Goal: Transaction & Acquisition: Download file/media

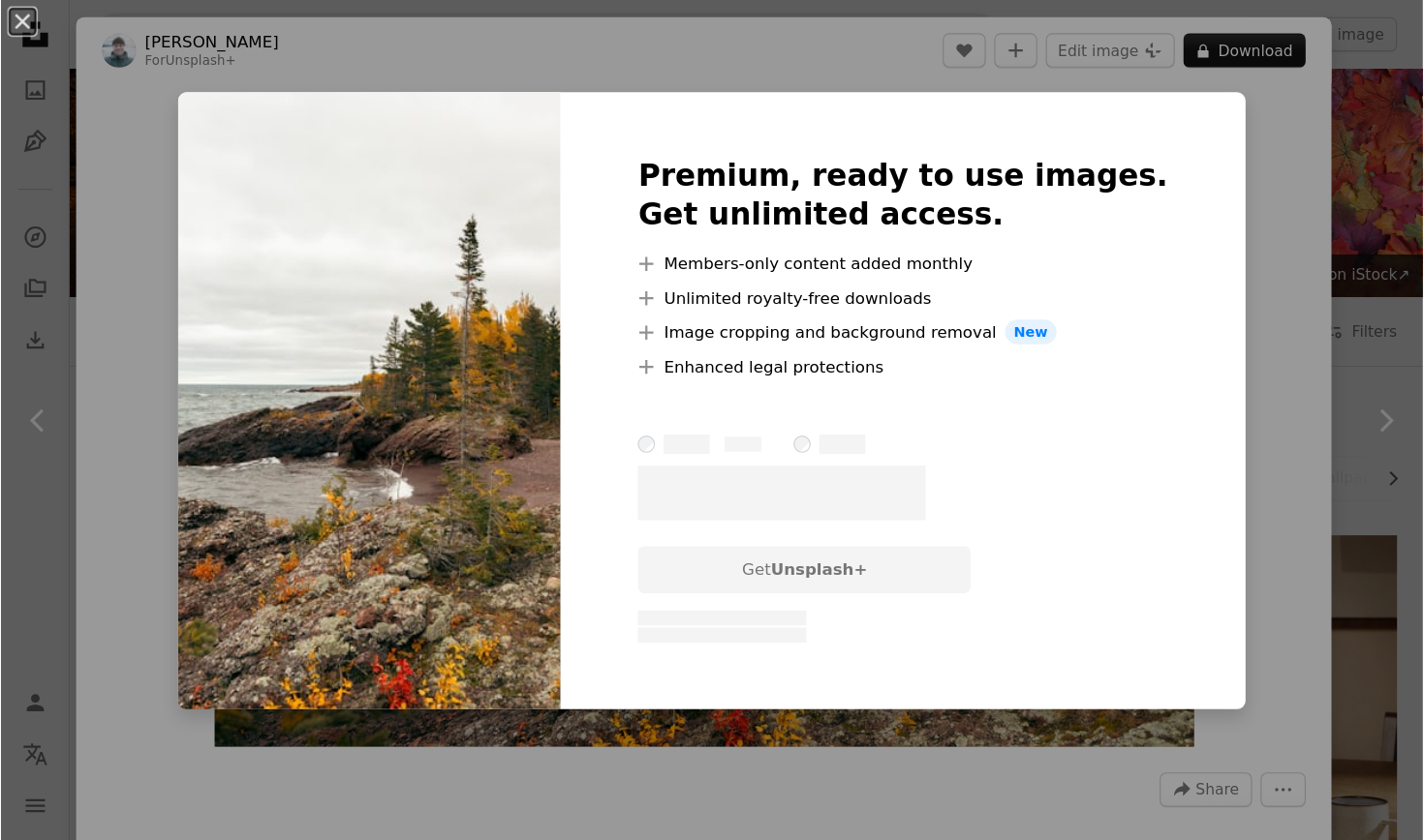
scroll to position [517, 0]
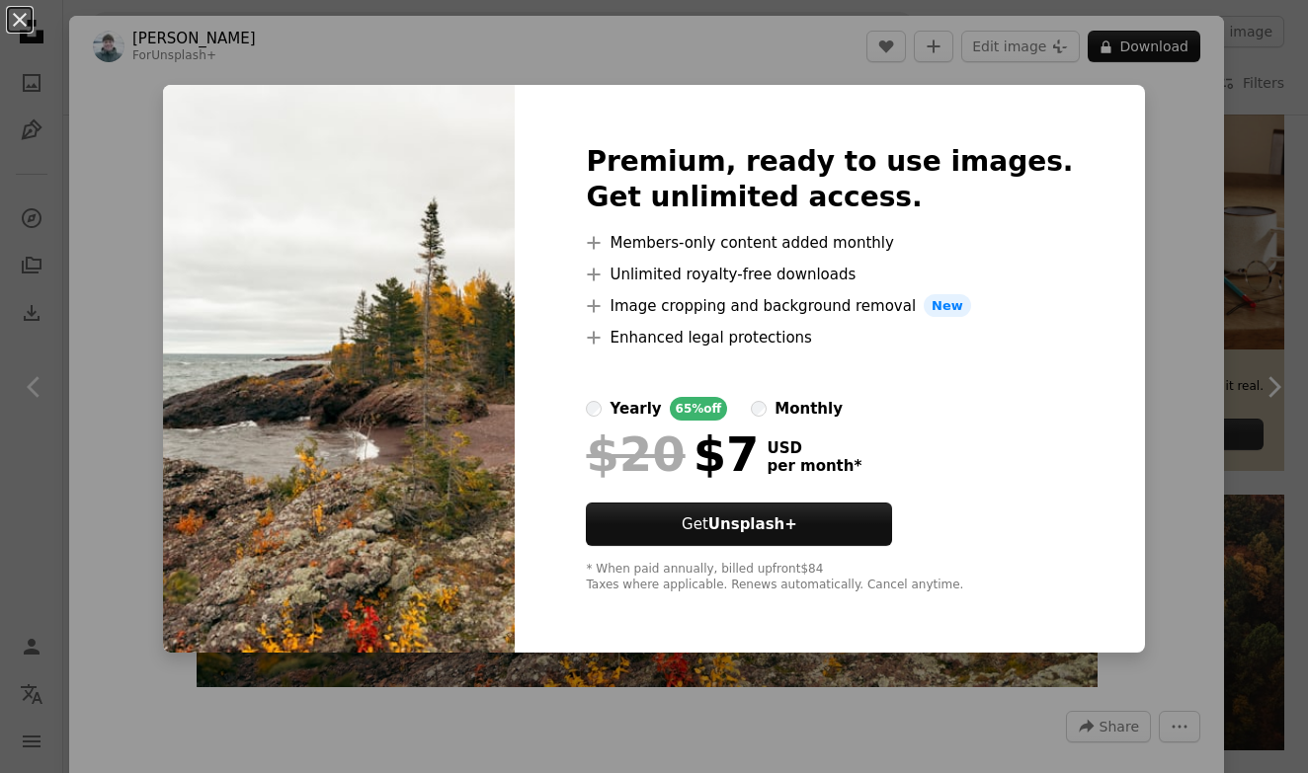
click at [665, 682] on div "An X shape Premium, ready to use images. Get unlimited access. A plus sign Memb…" at bounding box center [654, 386] width 1308 height 773
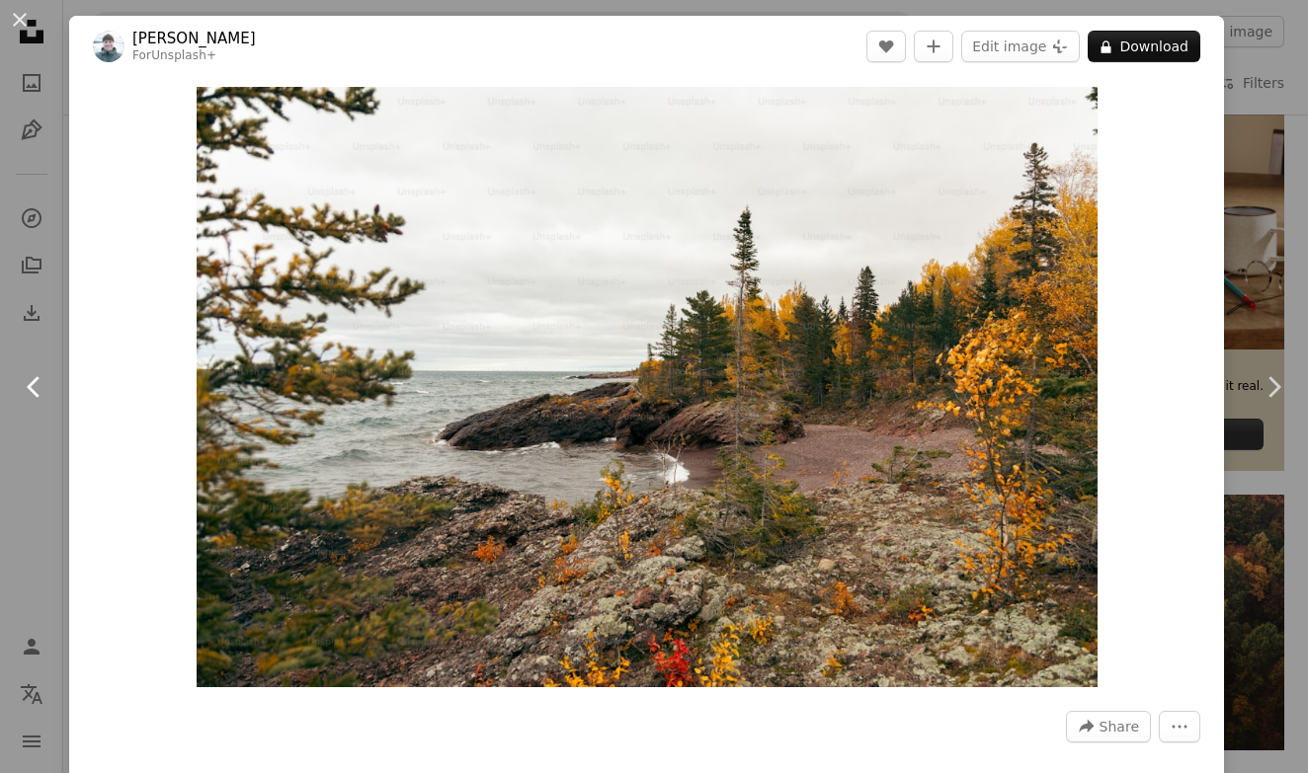
click at [34, 389] on icon "Chevron left" at bounding box center [35, 387] width 32 height 32
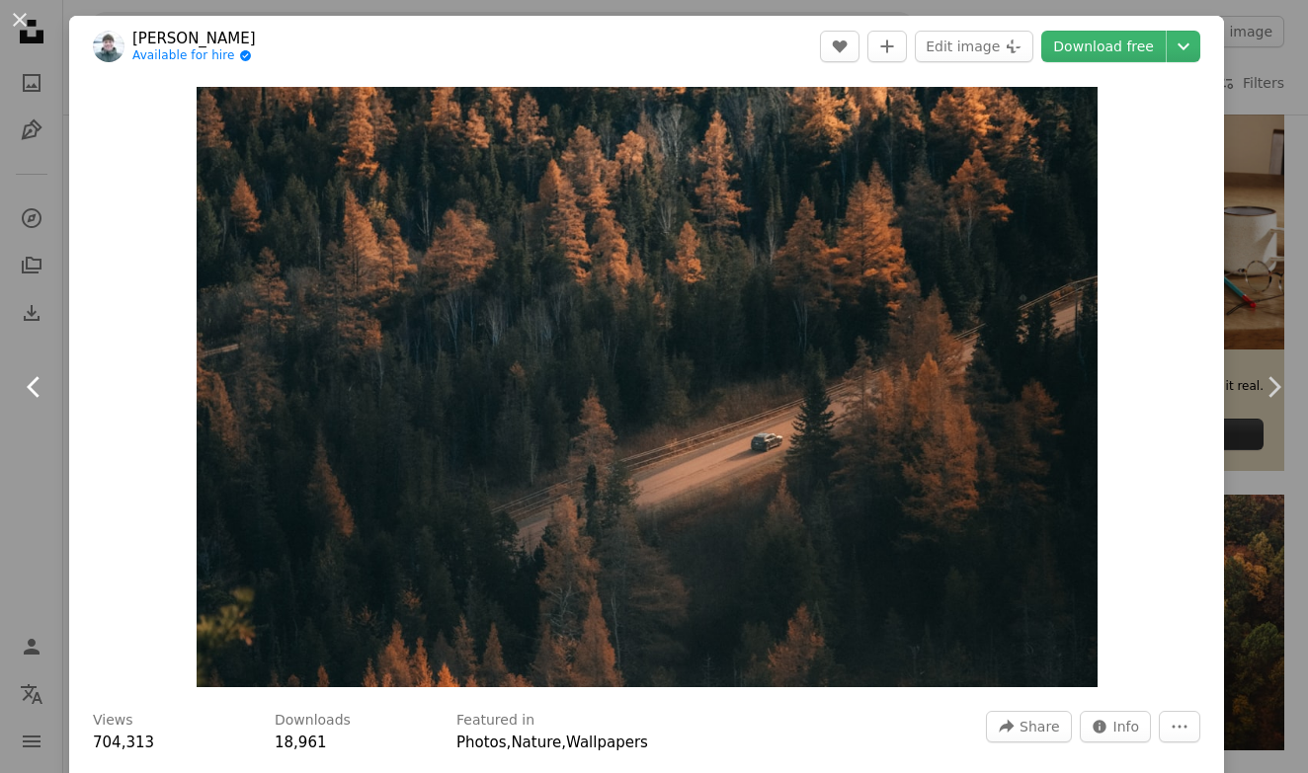
click at [34, 389] on icon "Chevron left" at bounding box center [35, 387] width 32 height 32
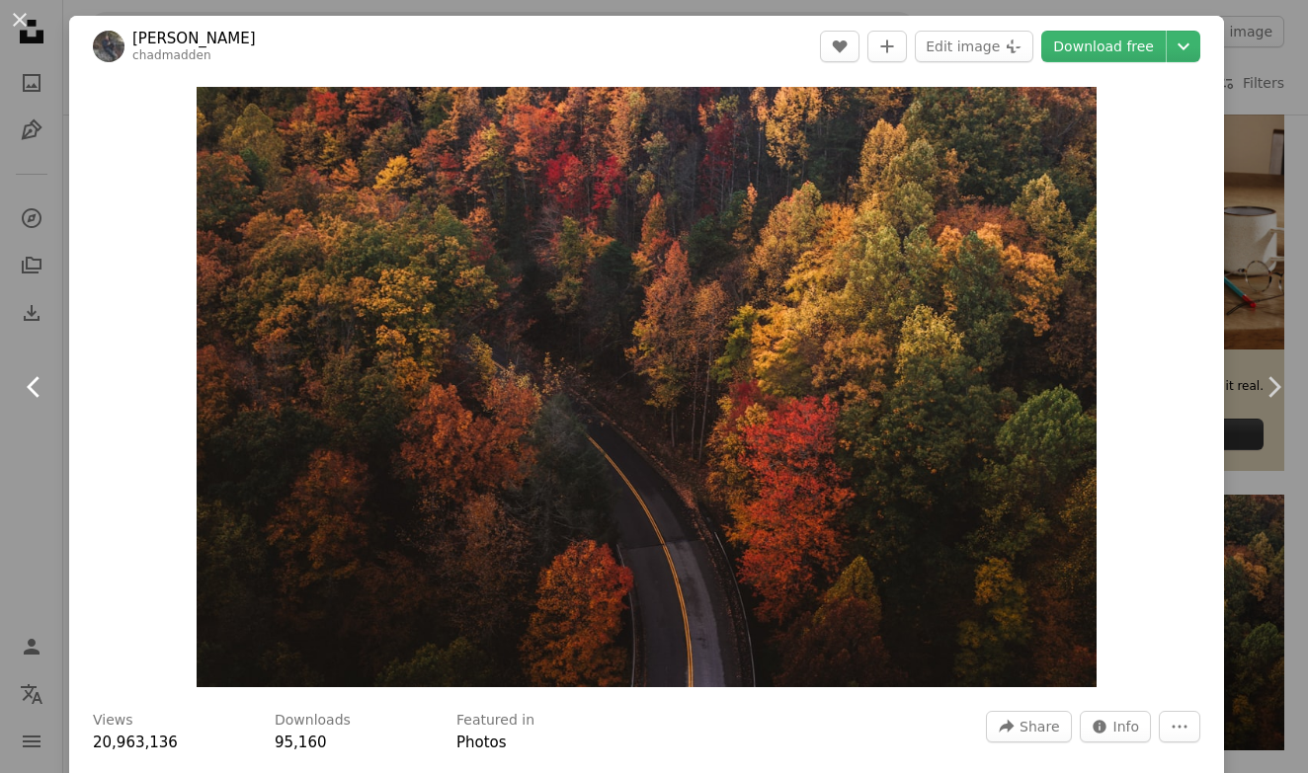
click at [24, 446] on link "Chevron left" at bounding box center [34, 387] width 69 height 190
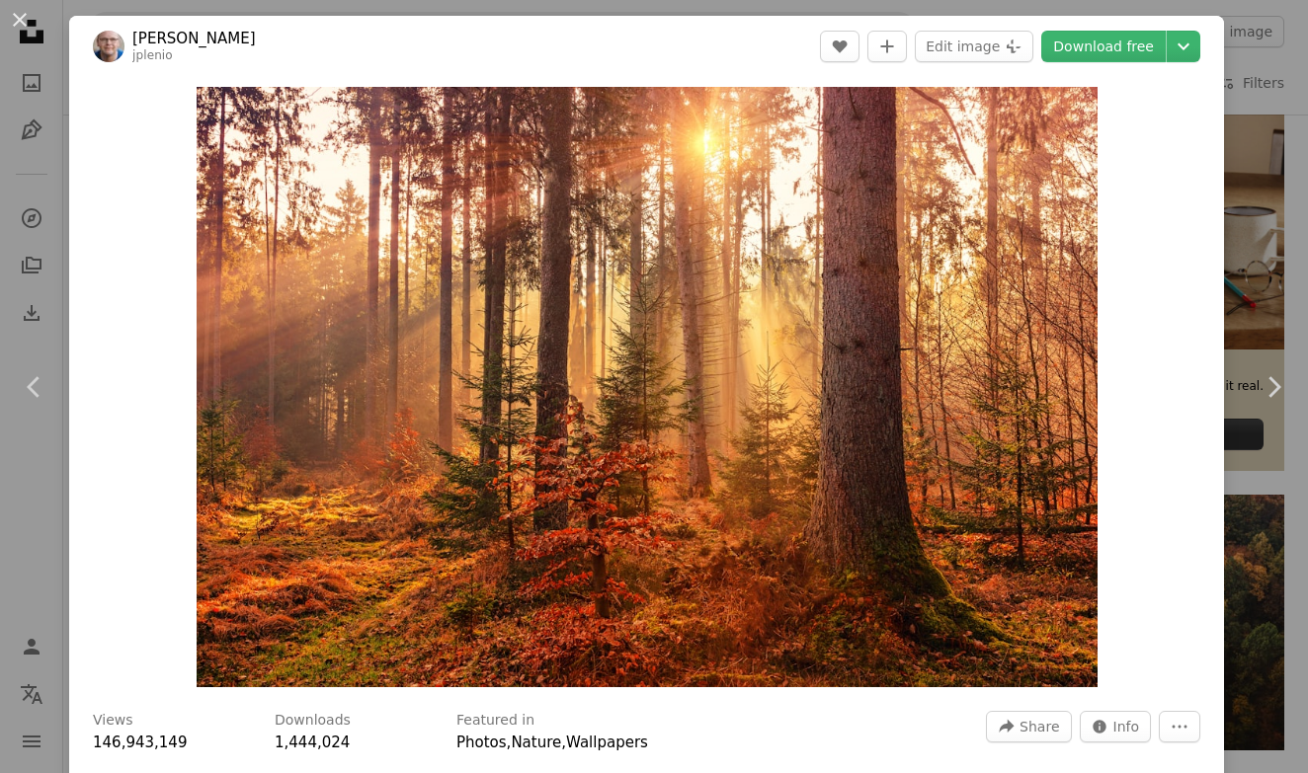
click at [1282, 614] on div "An X shape Chevron left Chevron right [PERSON_NAME] jplenio A heart A plus sign…" at bounding box center [654, 386] width 1308 height 773
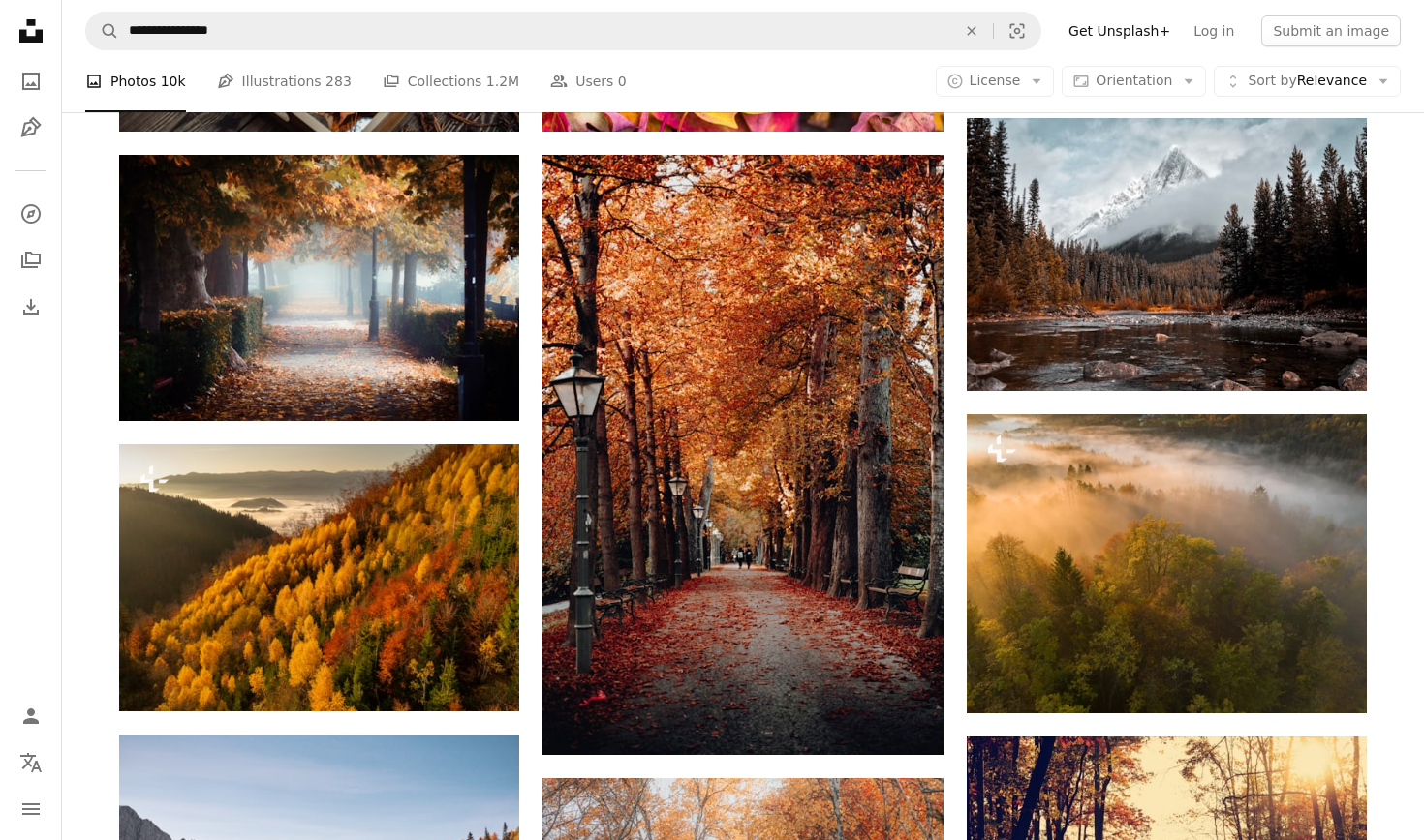
scroll to position [1200, 0]
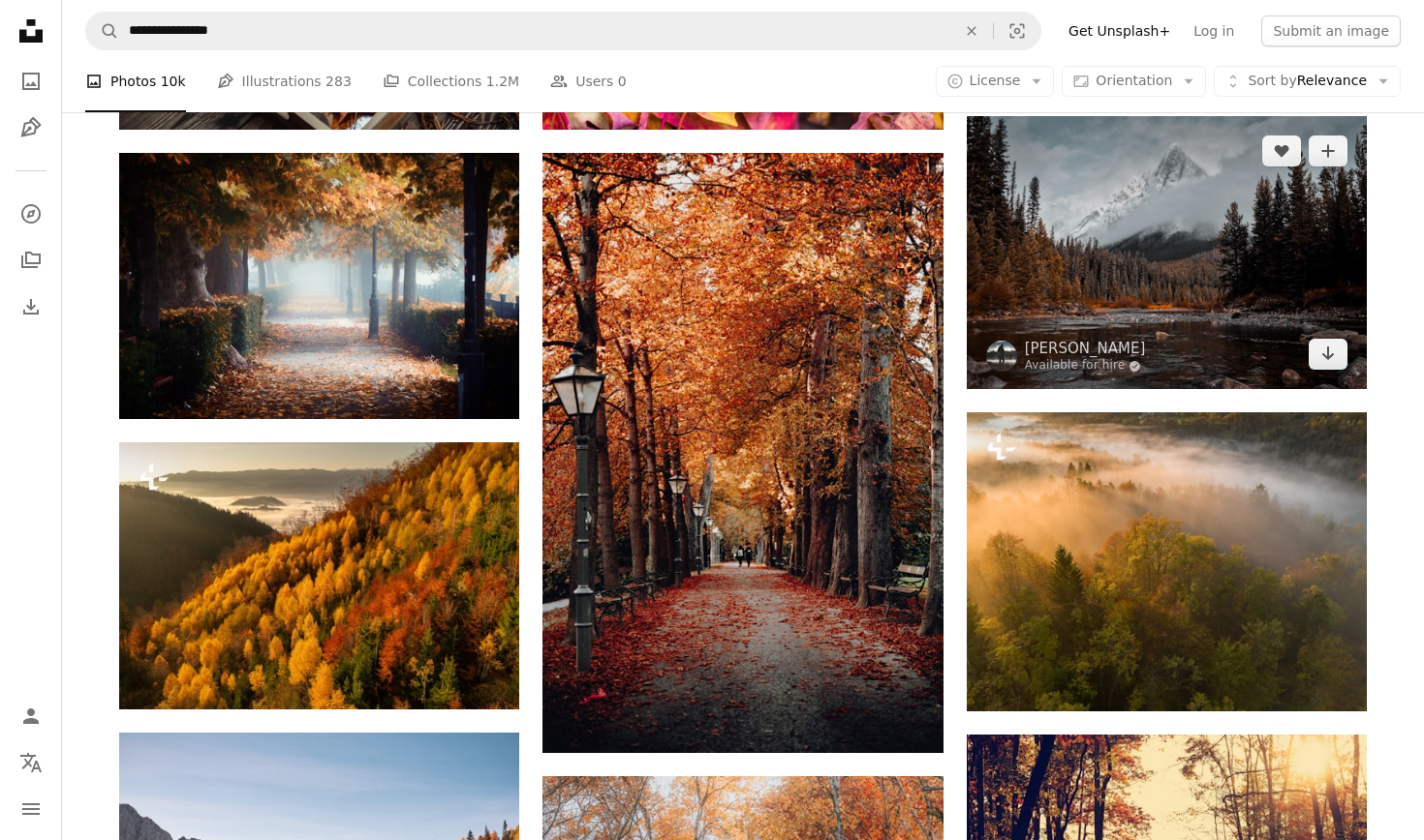
click at [1119, 297] on img at bounding box center [1167, 253] width 400 height 273
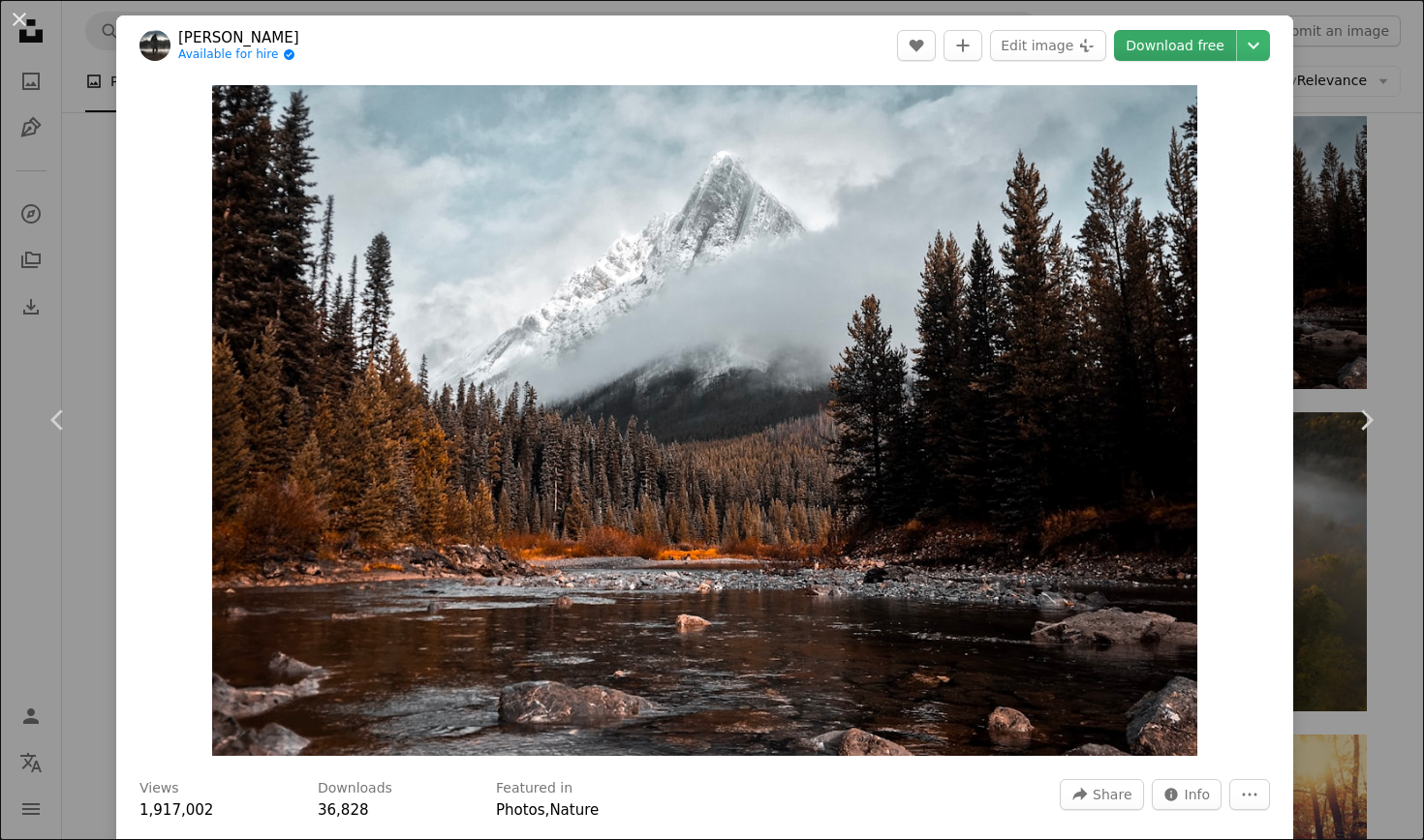
click at [1186, 43] on link "Download free" at bounding box center [1175, 46] width 122 height 31
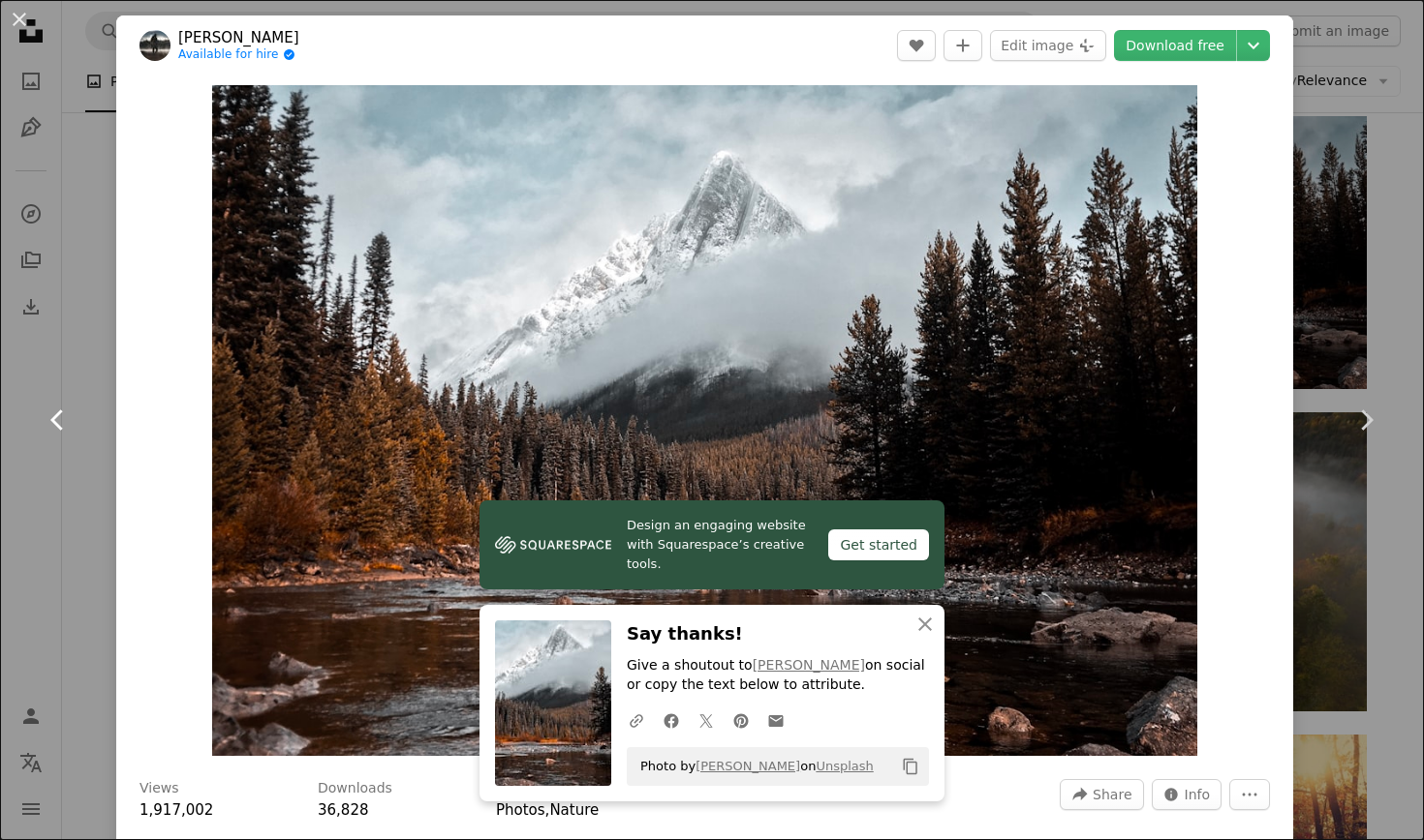
click at [82, 470] on link "Chevron left" at bounding box center [58, 420] width 117 height 186
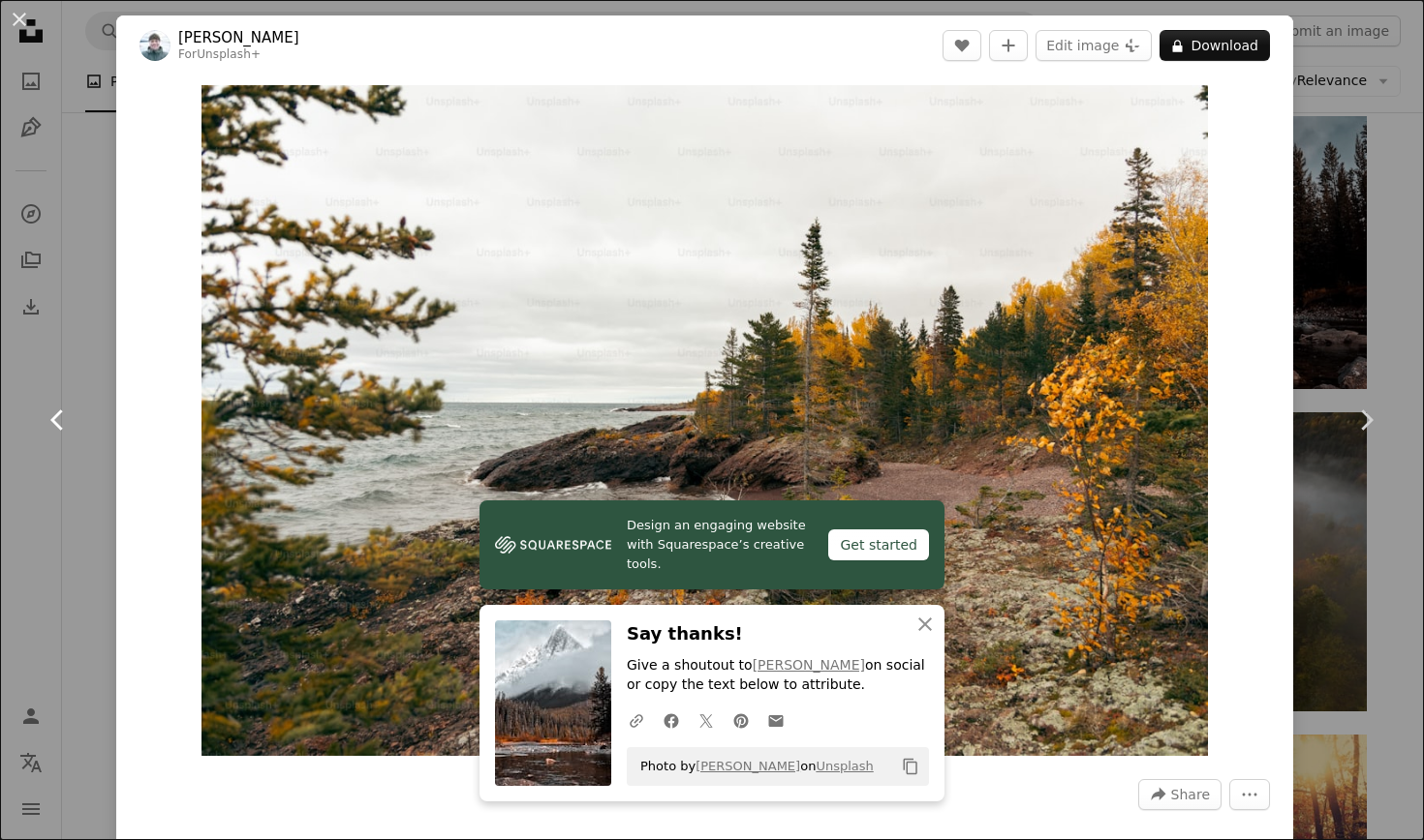
click at [82, 470] on link "Chevron left" at bounding box center [58, 420] width 117 height 186
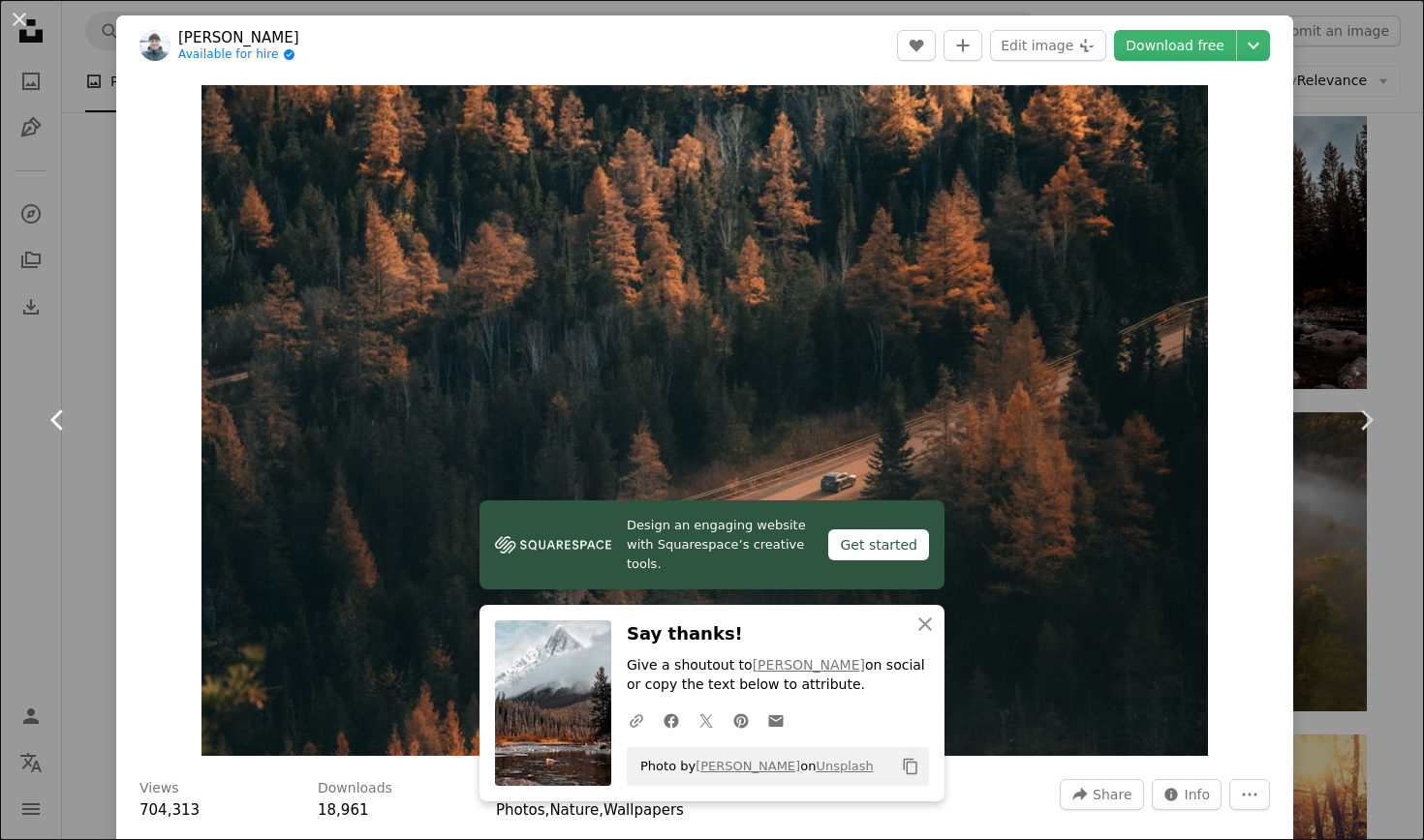
click at [82, 470] on link "Chevron left" at bounding box center [58, 420] width 117 height 186
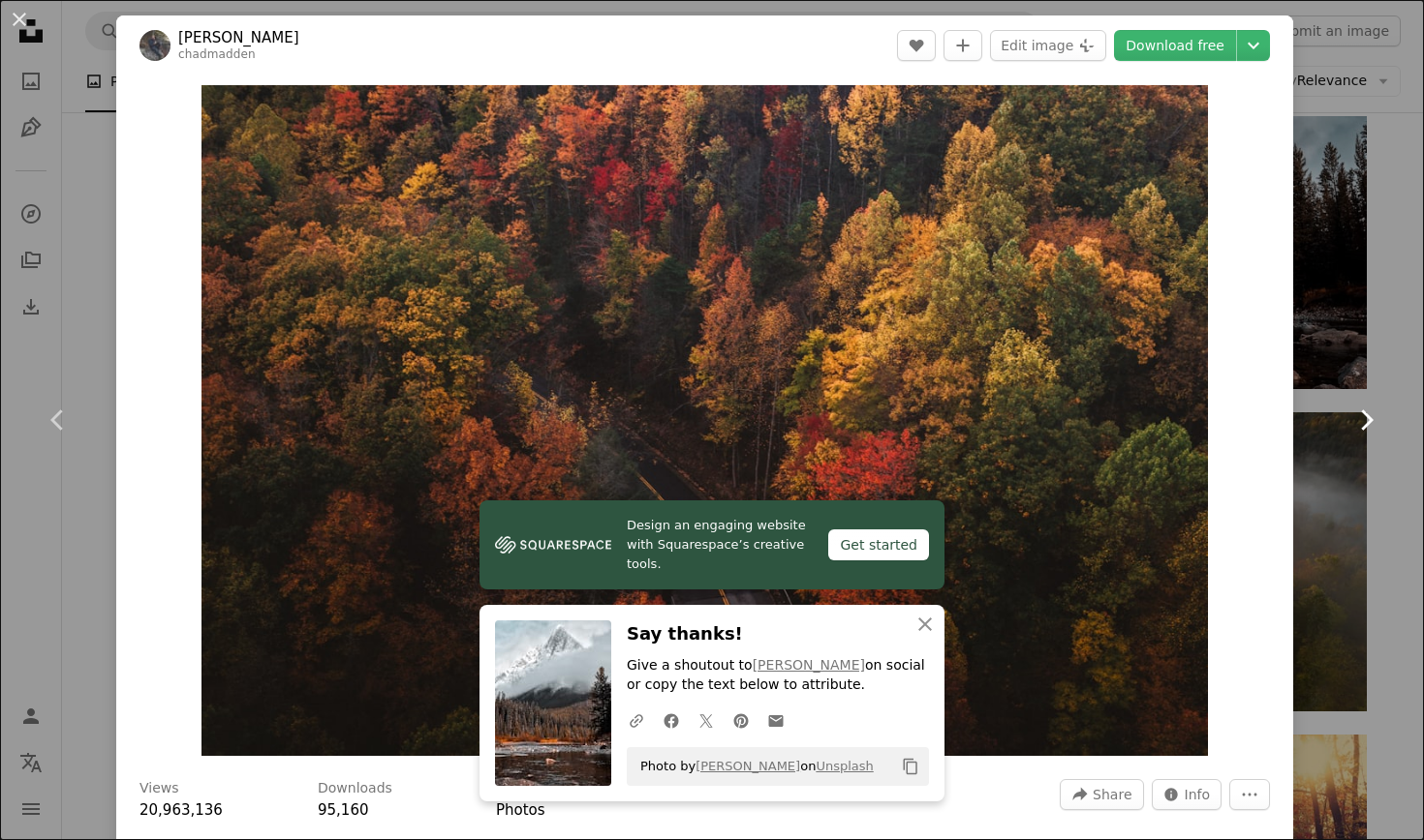
click at [1282, 429] on icon "Chevron right" at bounding box center [1366, 420] width 31 height 31
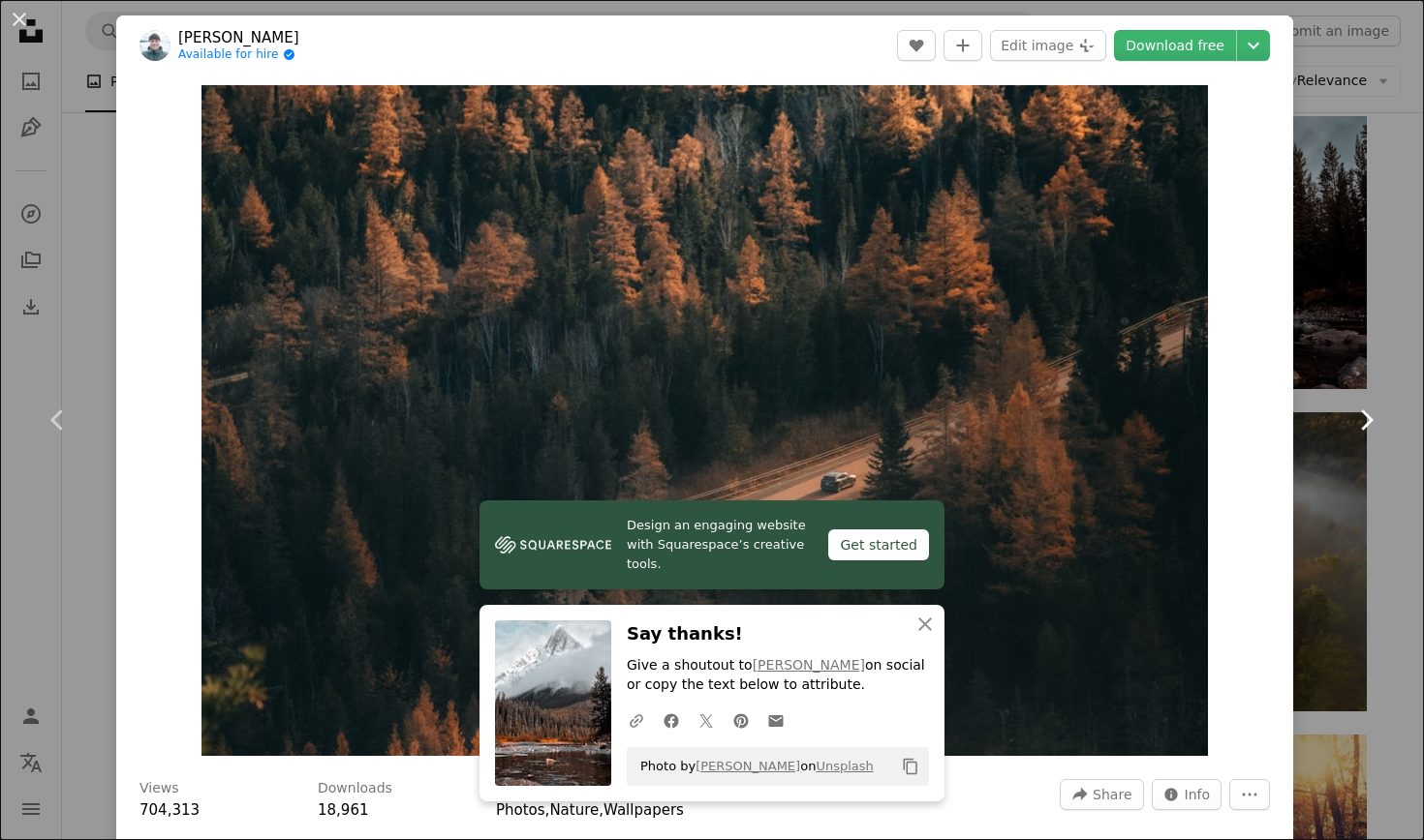
click at [1282, 429] on icon "Chevron right" at bounding box center [1366, 420] width 31 height 31
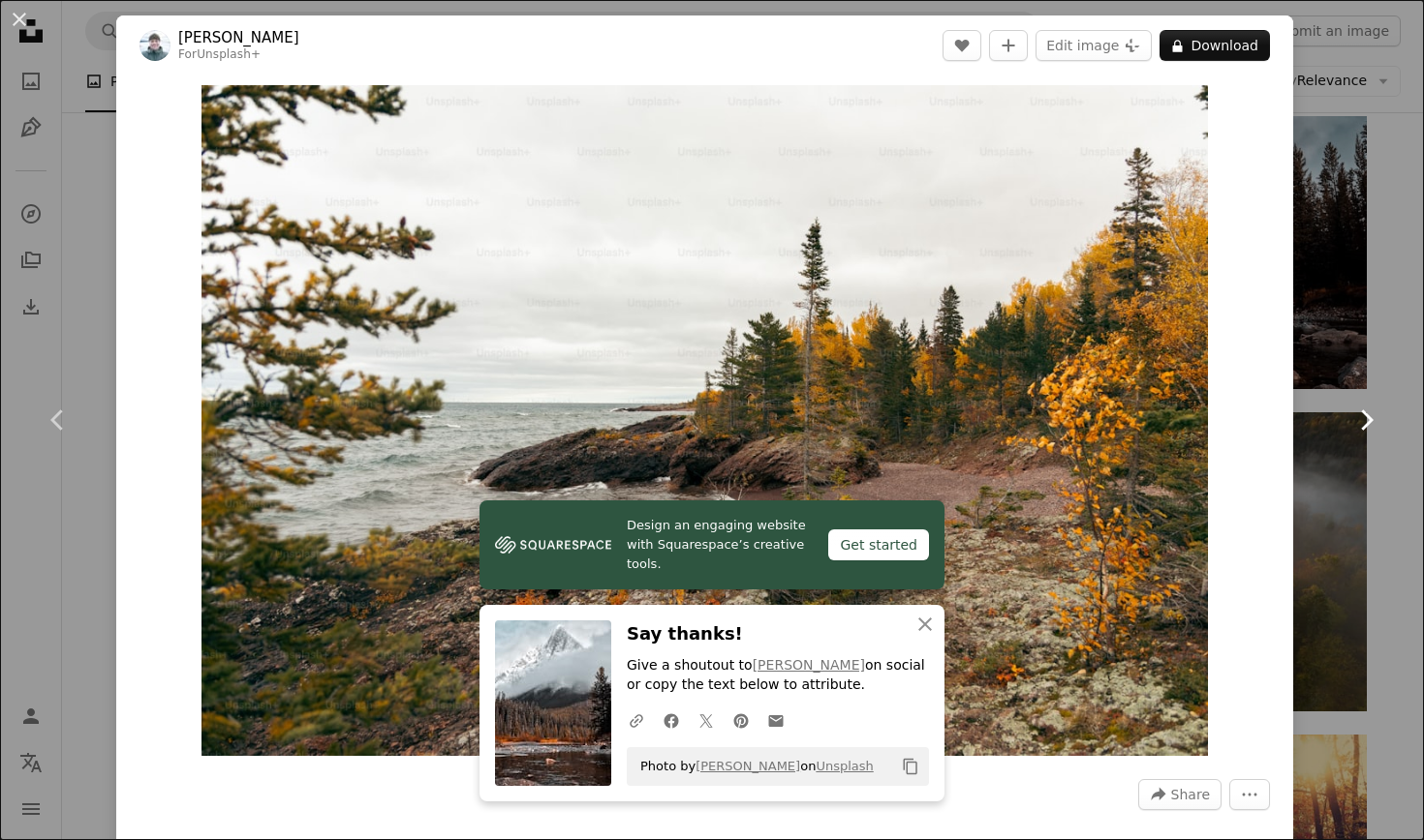
click at [1282, 429] on icon "Chevron right" at bounding box center [1366, 420] width 31 height 31
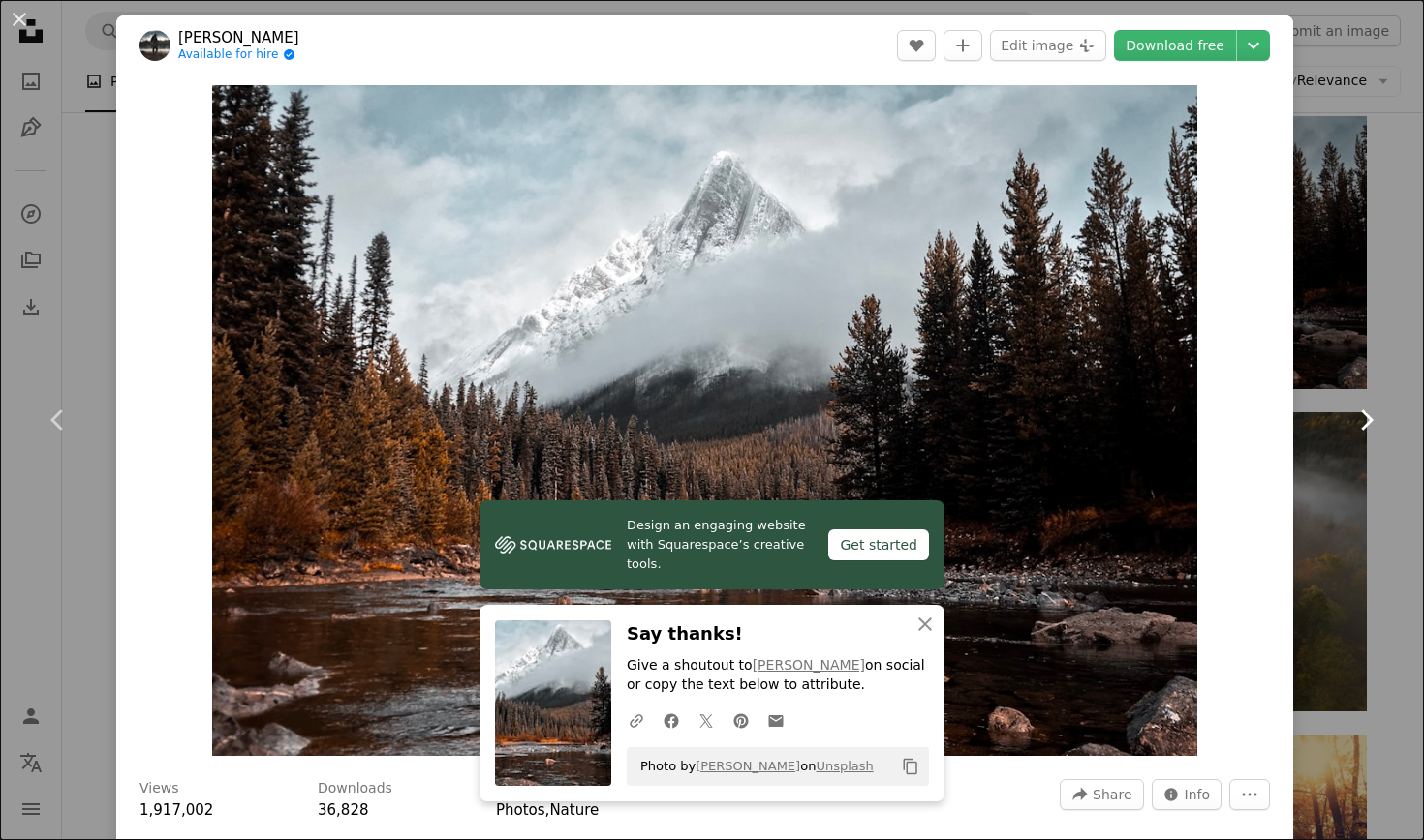
click at [1282, 429] on icon "Chevron right" at bounding box center [1366, 420] width 31 height 31
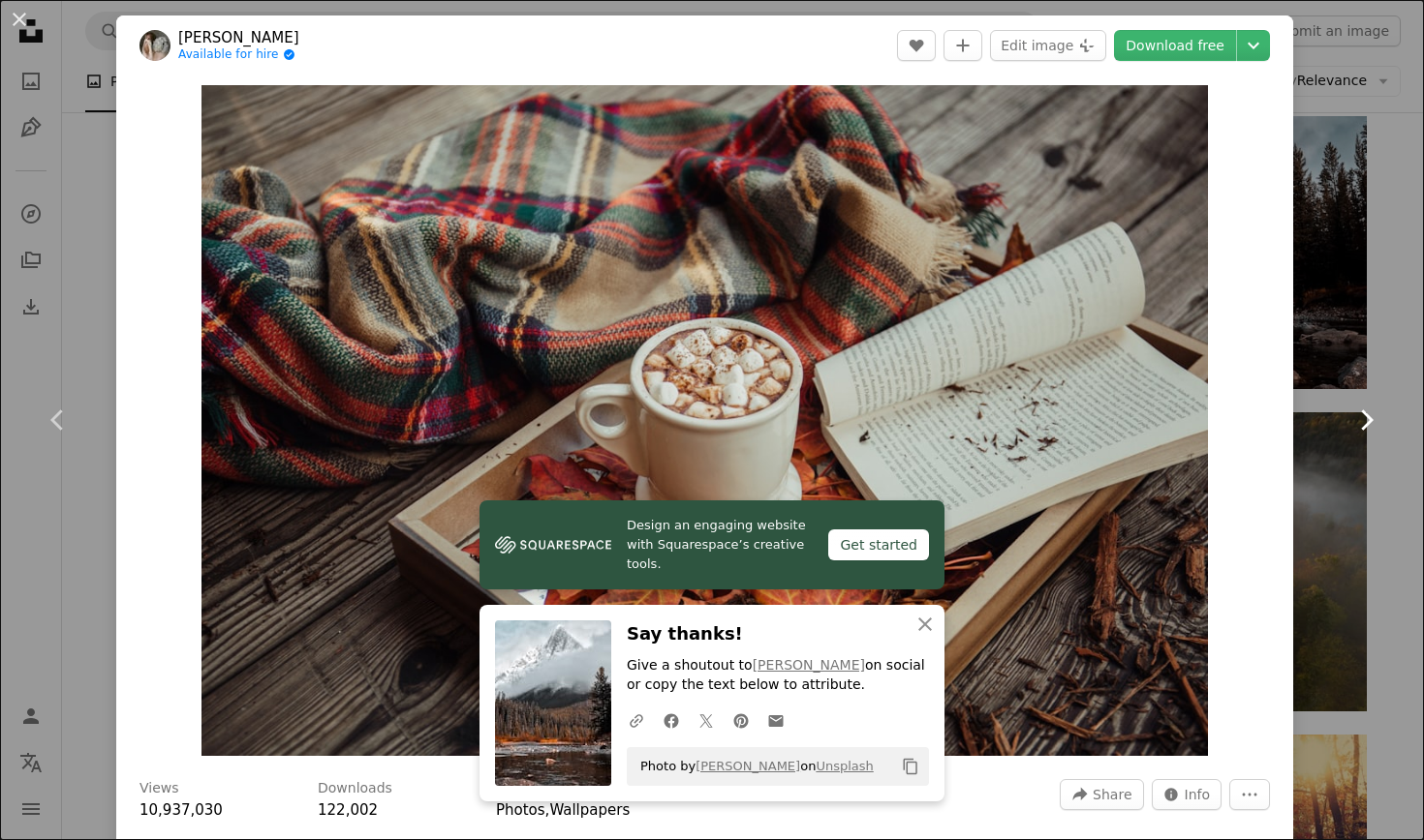
click at [1282, 429] on icon "Chevron right" at bounding box center [1366, 420] width 31 height 31
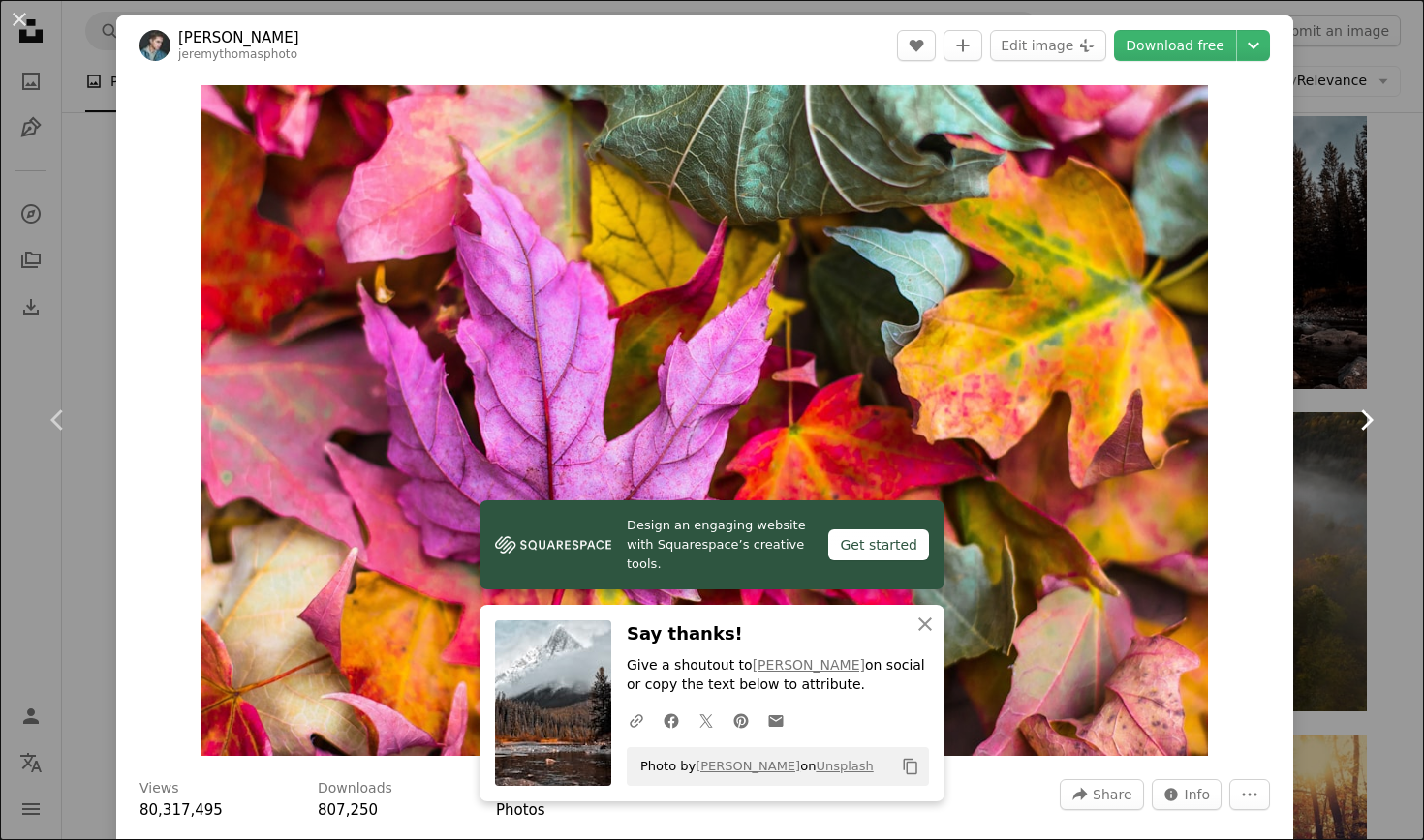
click at [1282, 429] on icon "Chevron right" at bounding box center [1366, 420] width 31 height 31
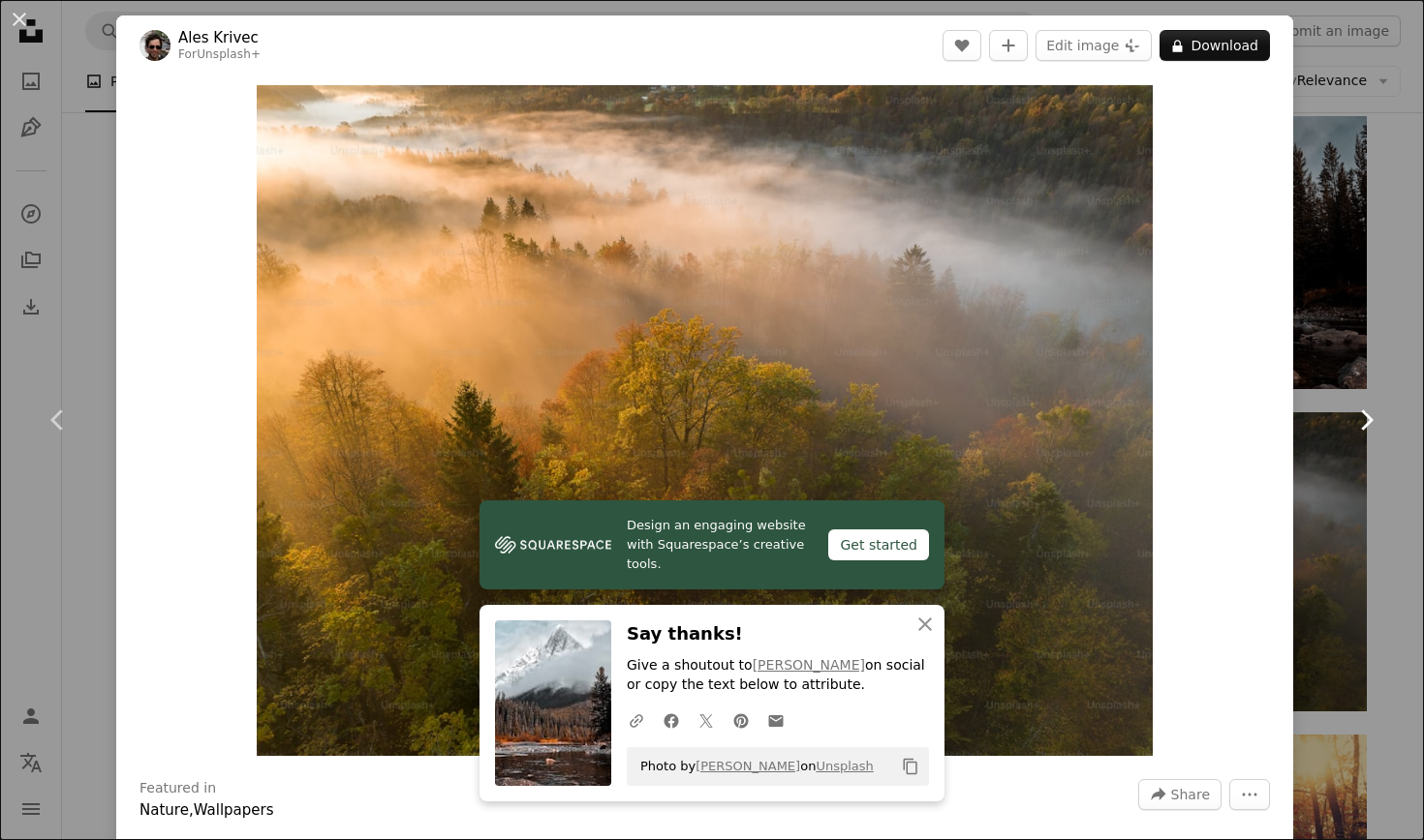
click at [1282, 429] on icon "Chevron right" at bounding box center [1366, 420] width 31 height 31
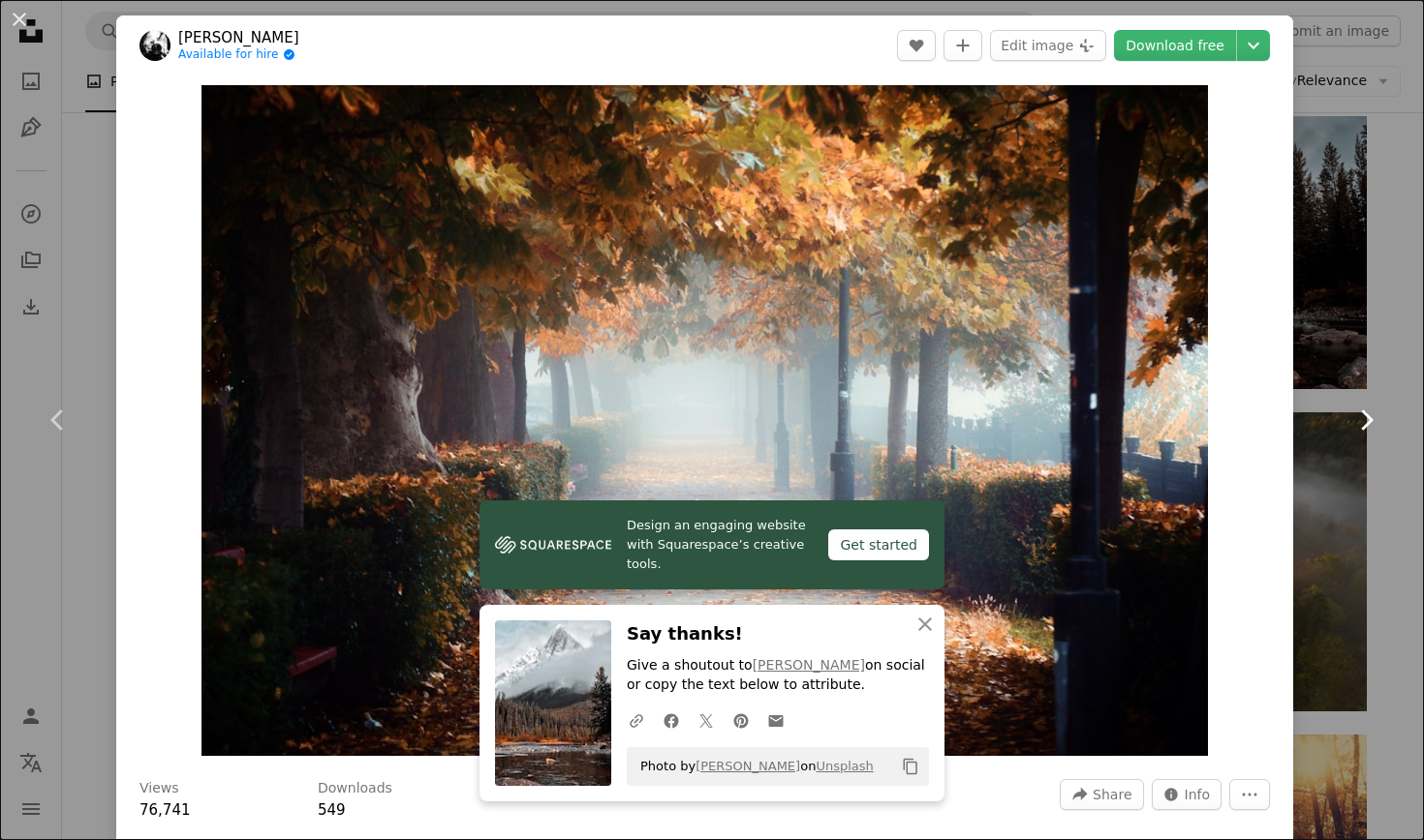
click at [1282, 429] on icon "Chevron right" at bounding box center [1366, 420] width 31 height 31
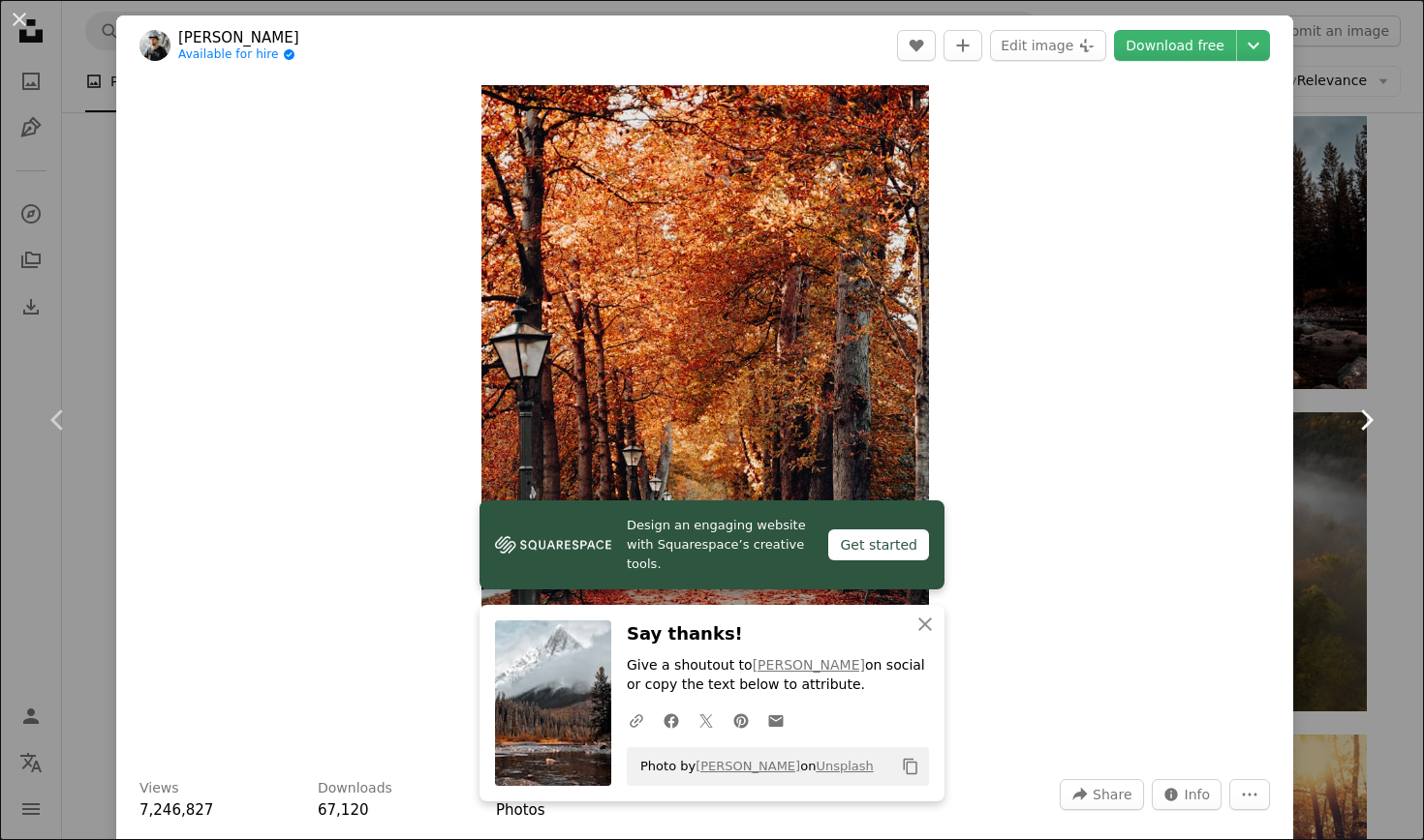
click at [1282, 429] on icon "Chevron right" at bounding box center [1366, 420] width 31 height 31
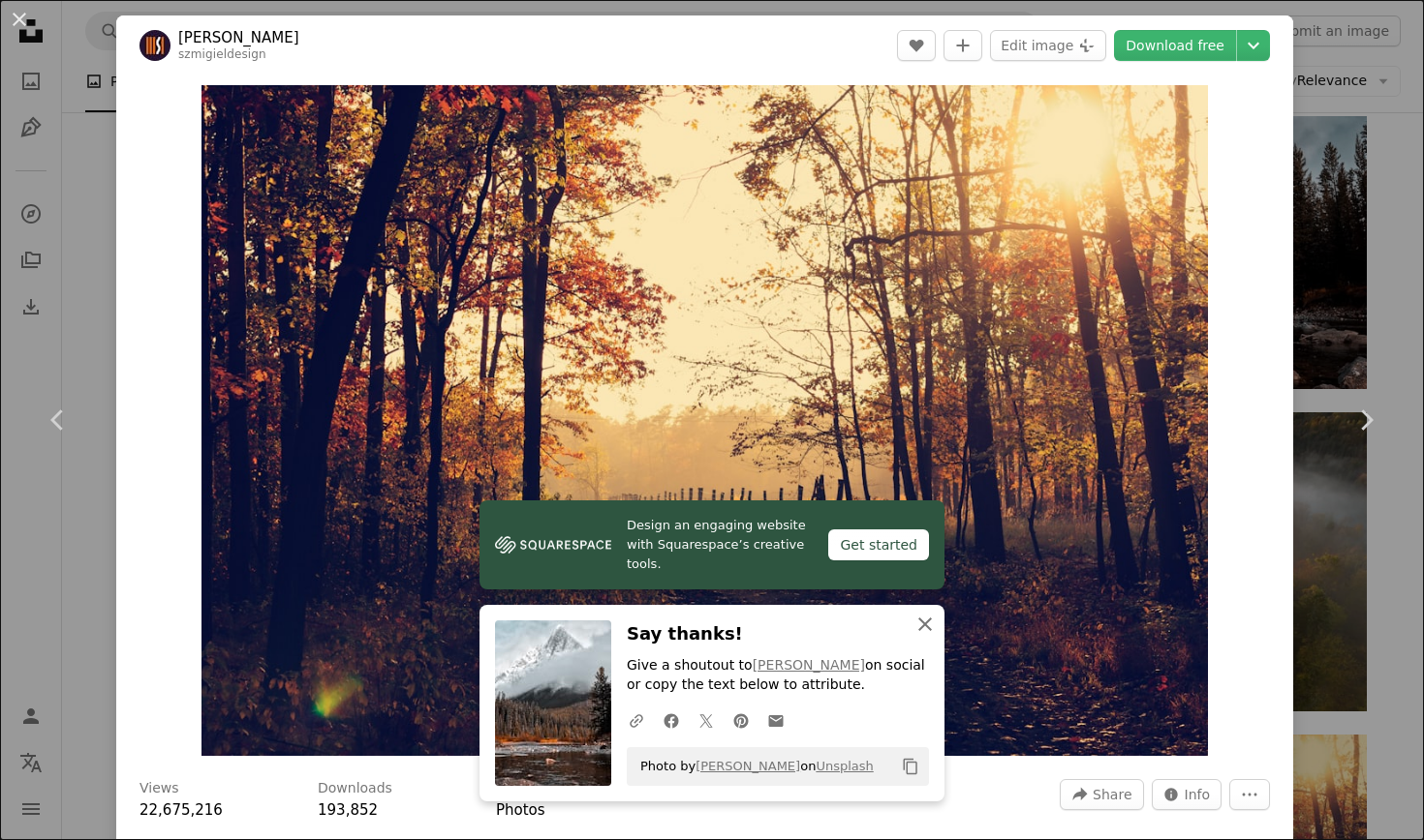
click at [931, 626] on icon "An X shape" at bounding box center [926, 624] width 24 height 24
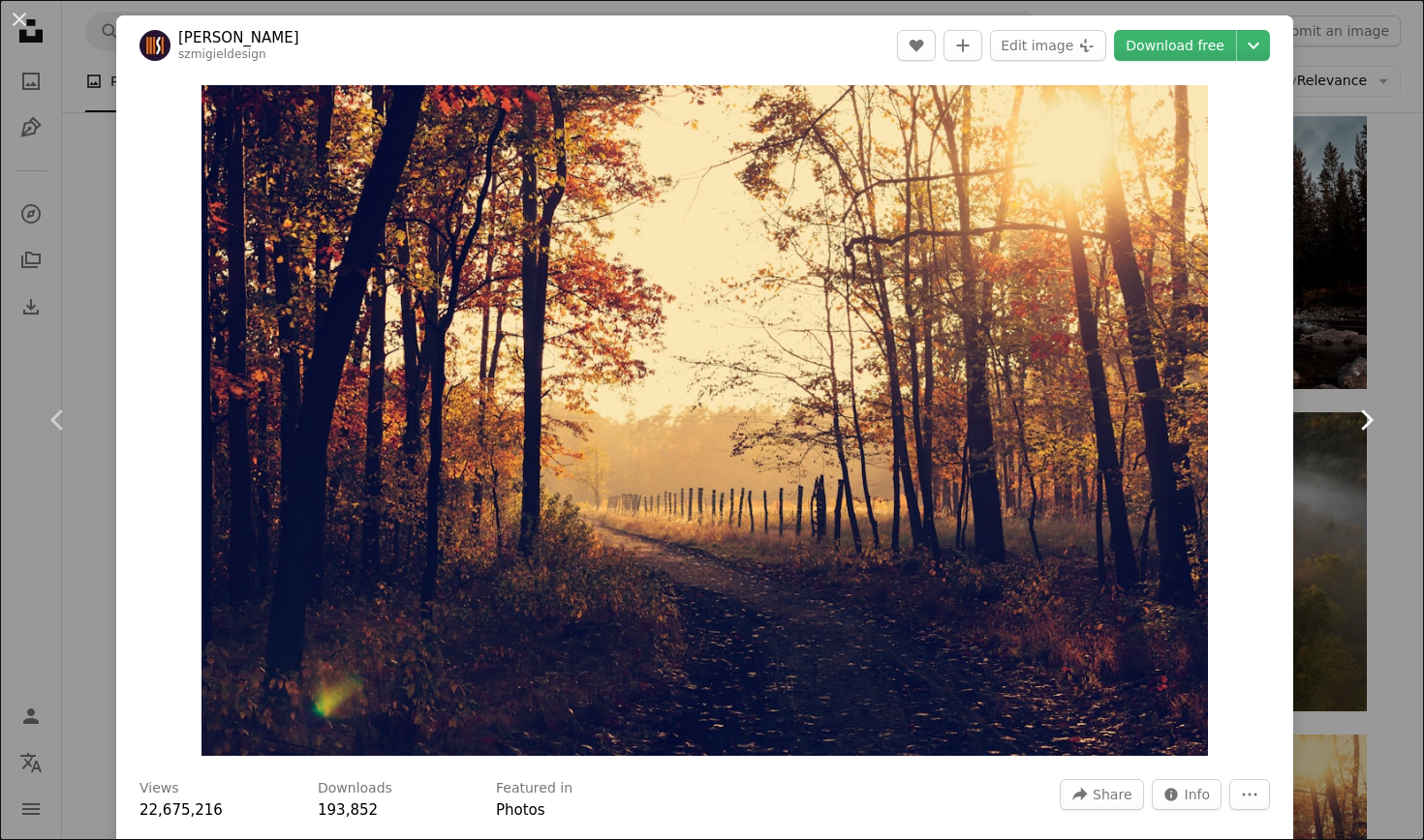
click at [1282, 420] on icon "Chevron right" at bounding box center [1366, 420] width 31 height 31
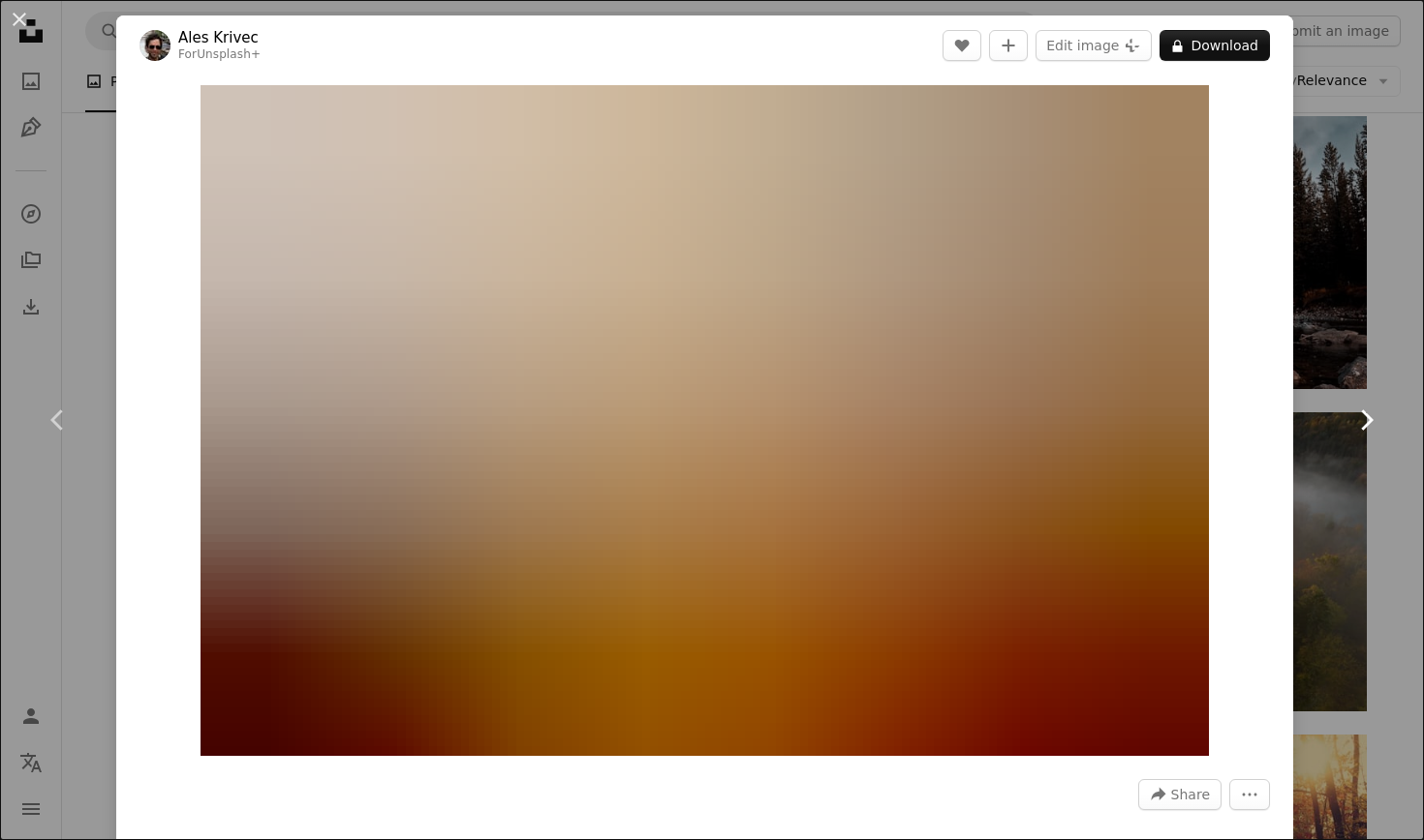
click at [1282, 420] on icon "Chevron right" at bounding box center [1366, 420] width 31 height 31
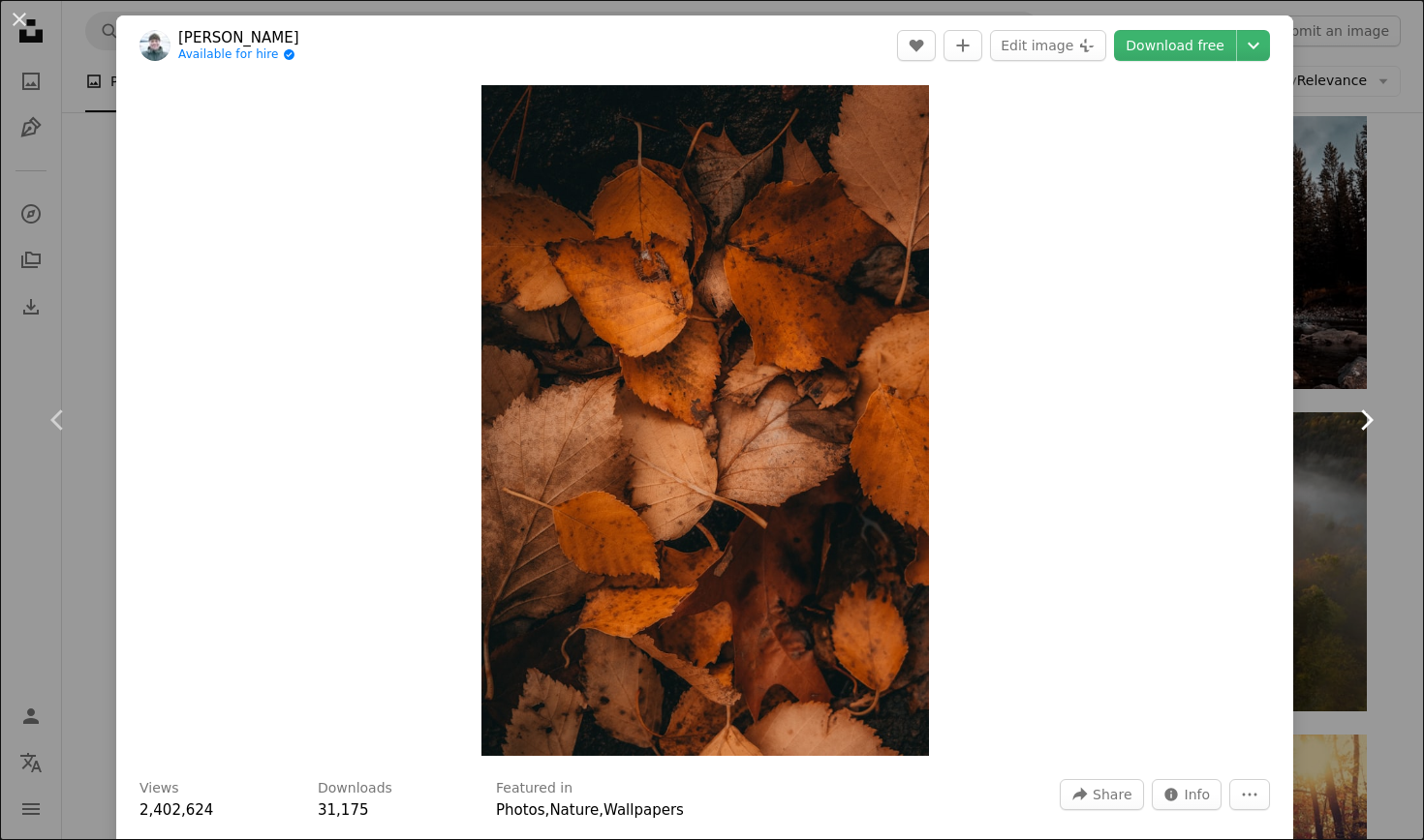
click at [1282, 420] on icon "Chevron right" at bounding box center [1366, 420] width 31 height 31
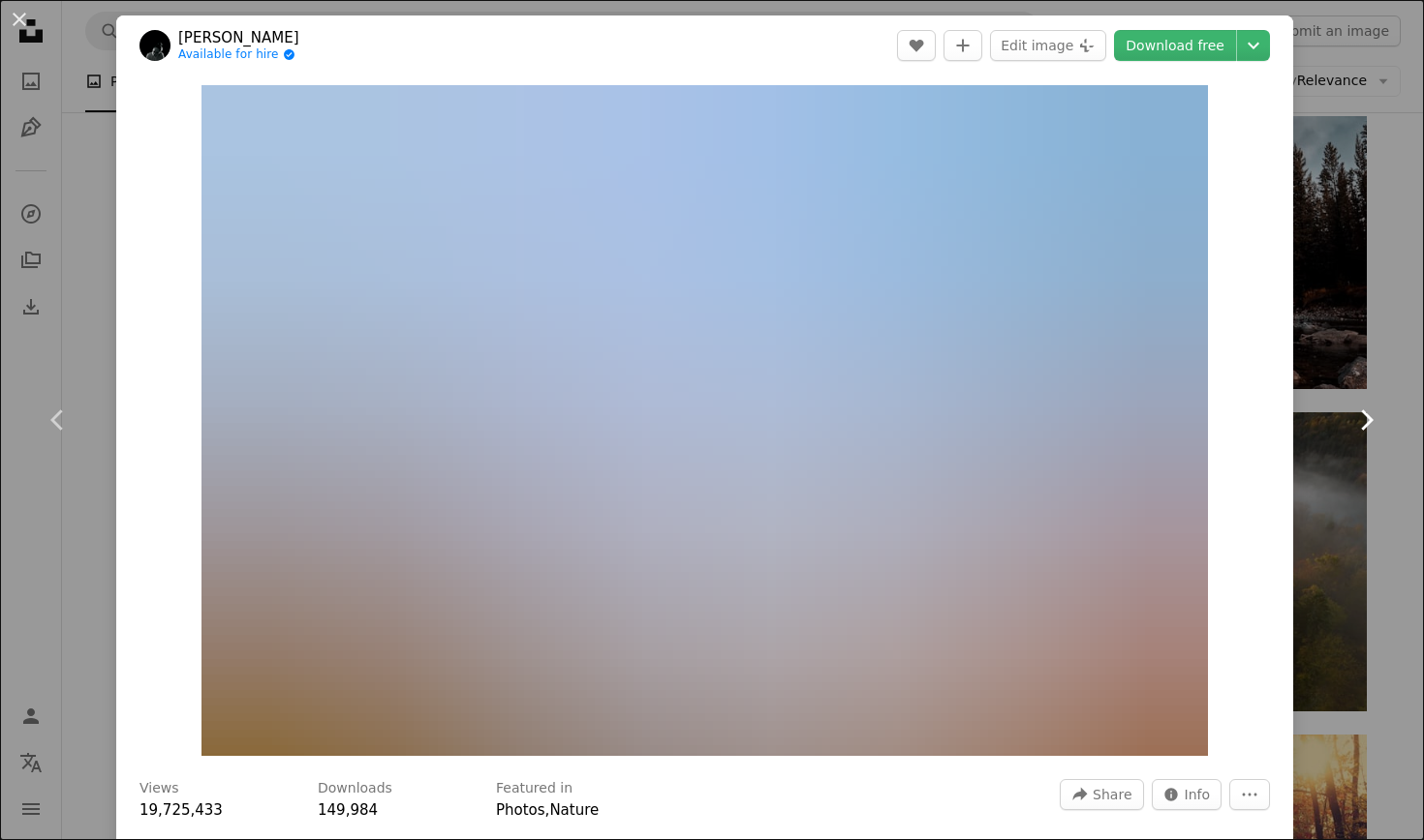
click at [1282, 420] on icon "Chevron right" at bounding box center [1366, 420] width 31 height 31
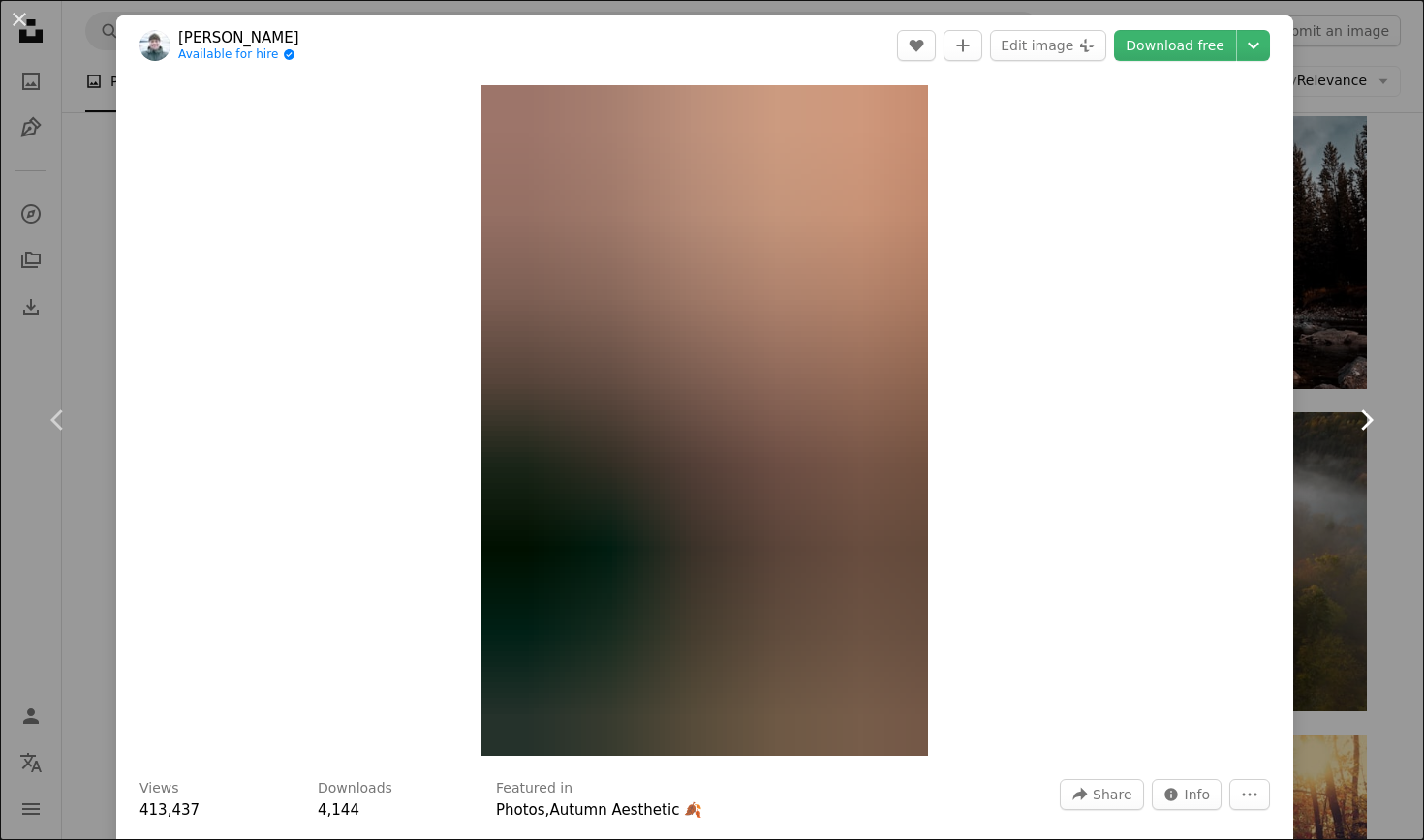
click at [1282, 420] on icon "Chevron right" at bounding box center [1366, 420] width 31 height 31
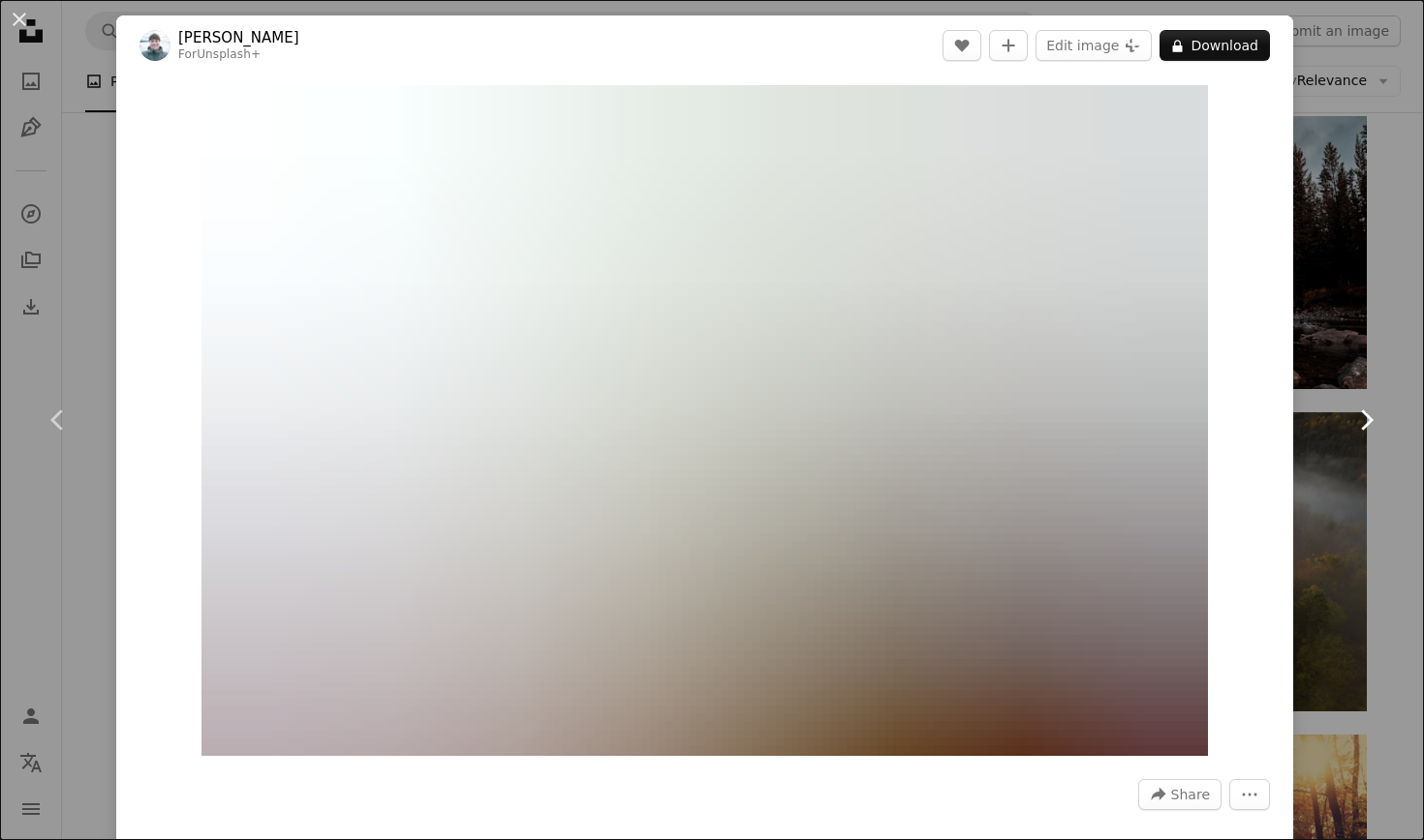
click at [1282, 420] on icon "Chevron right" at bounding box center [1366, 420] width 31 height 31
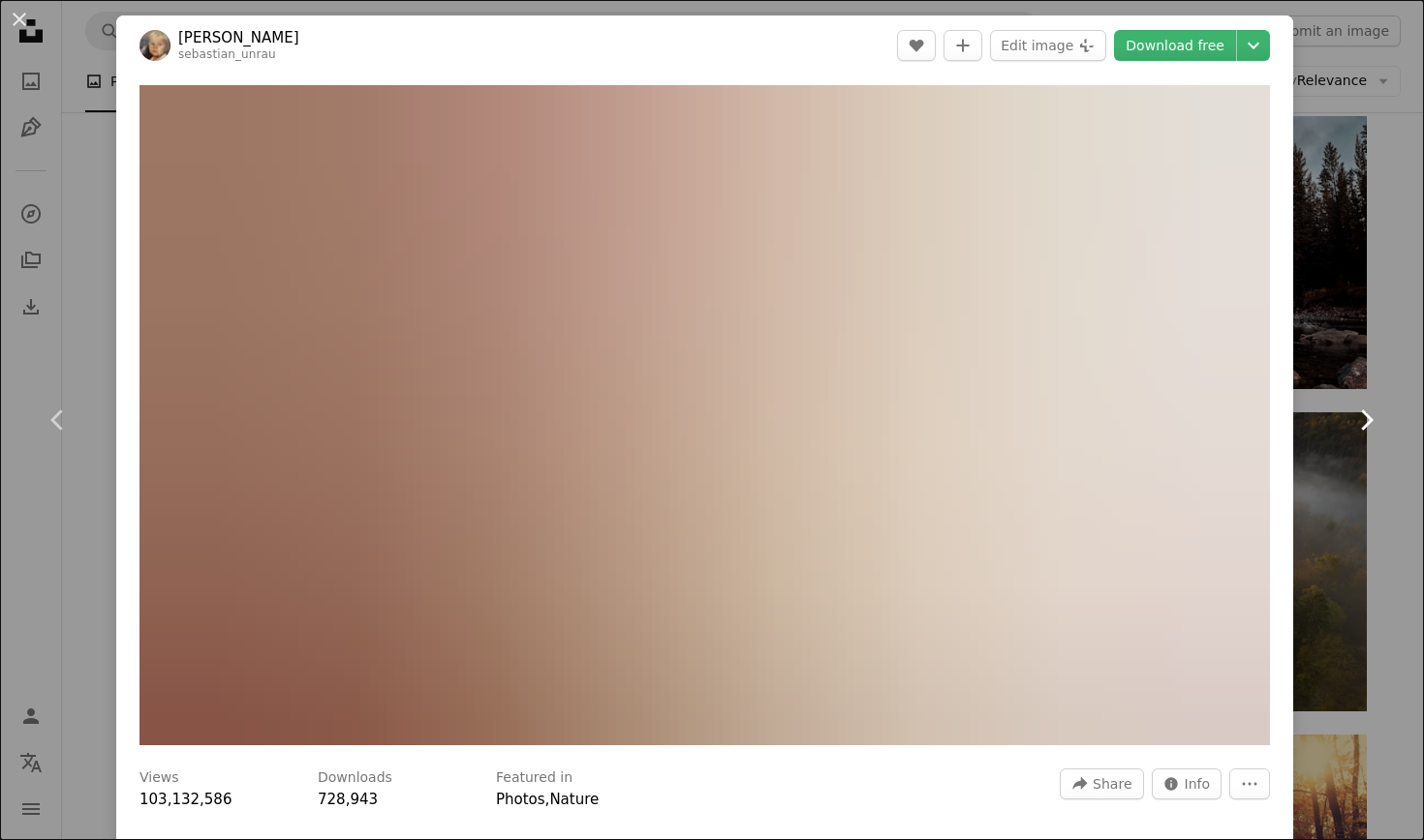
click at [1282, 420] on icon "Chevron right" at bounding box center [1366, 420] width 31 height 31
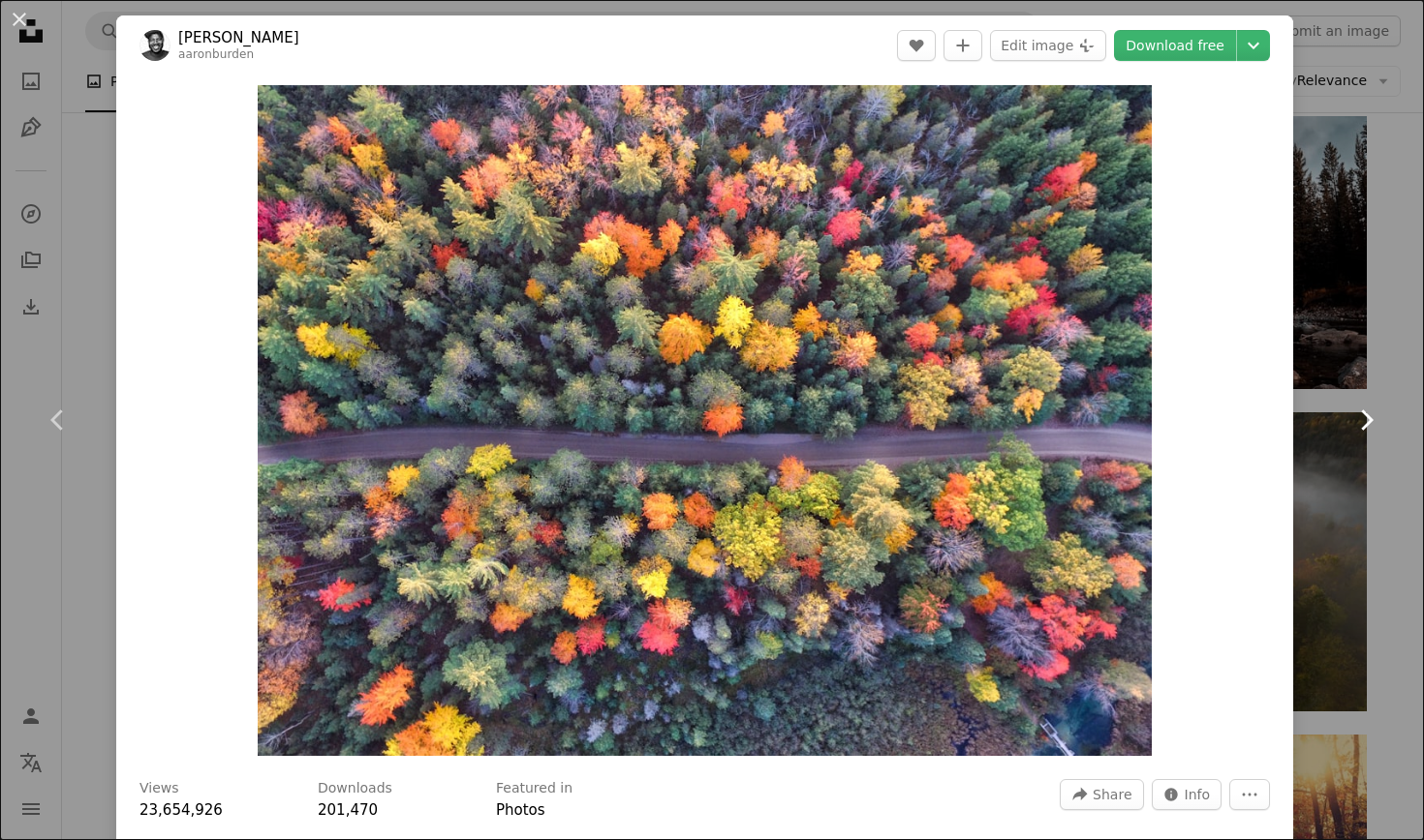
click at [1282, 420] on icon "Chevron right" at bounding box center [1366, 420] width 31 height 31
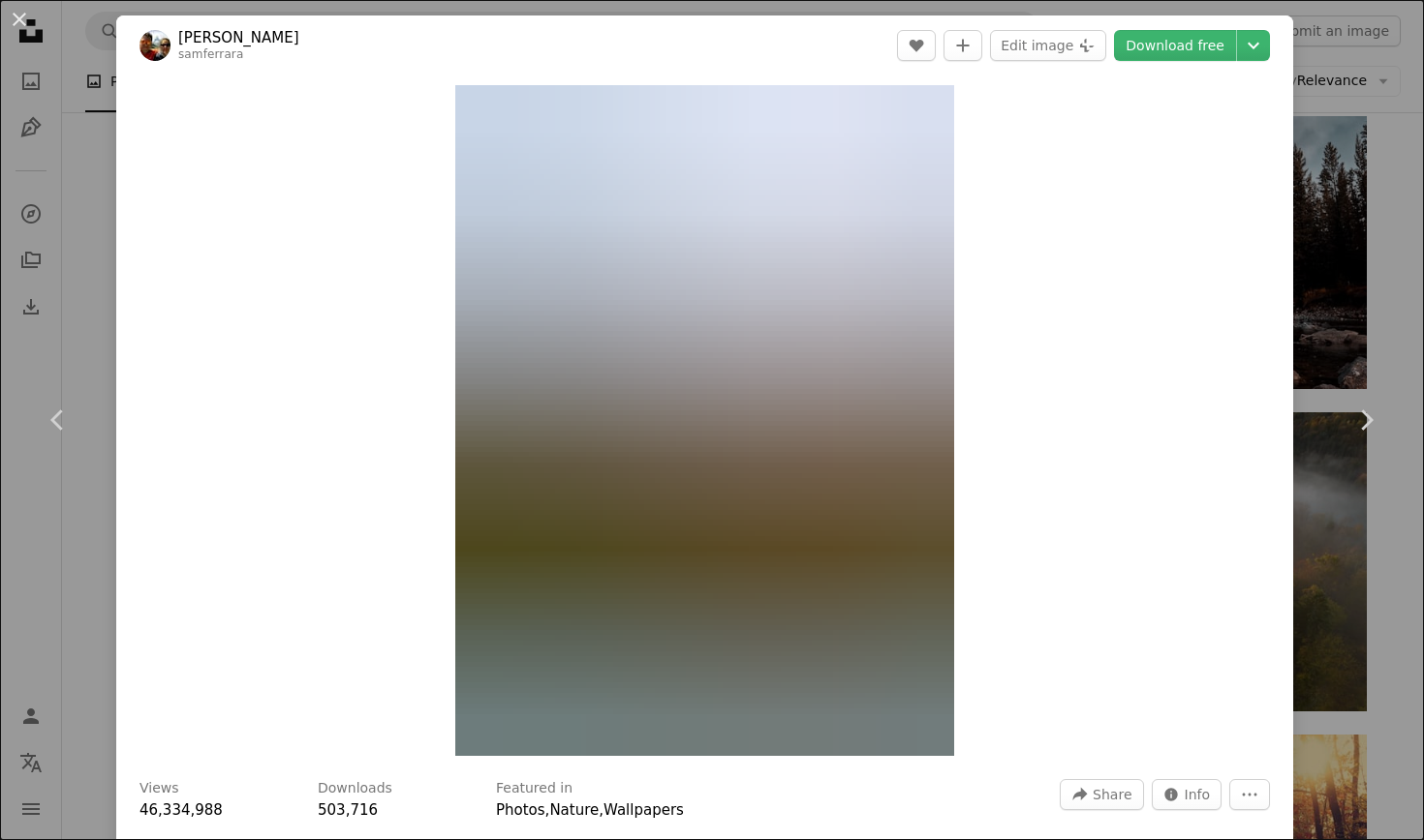
click at [1282, 552] on div "An X shape Chevron left Chevron right [PERSON_NAME] samferrara A heart A plus s…" at bounding box center [712, 420] width 1424 height 840
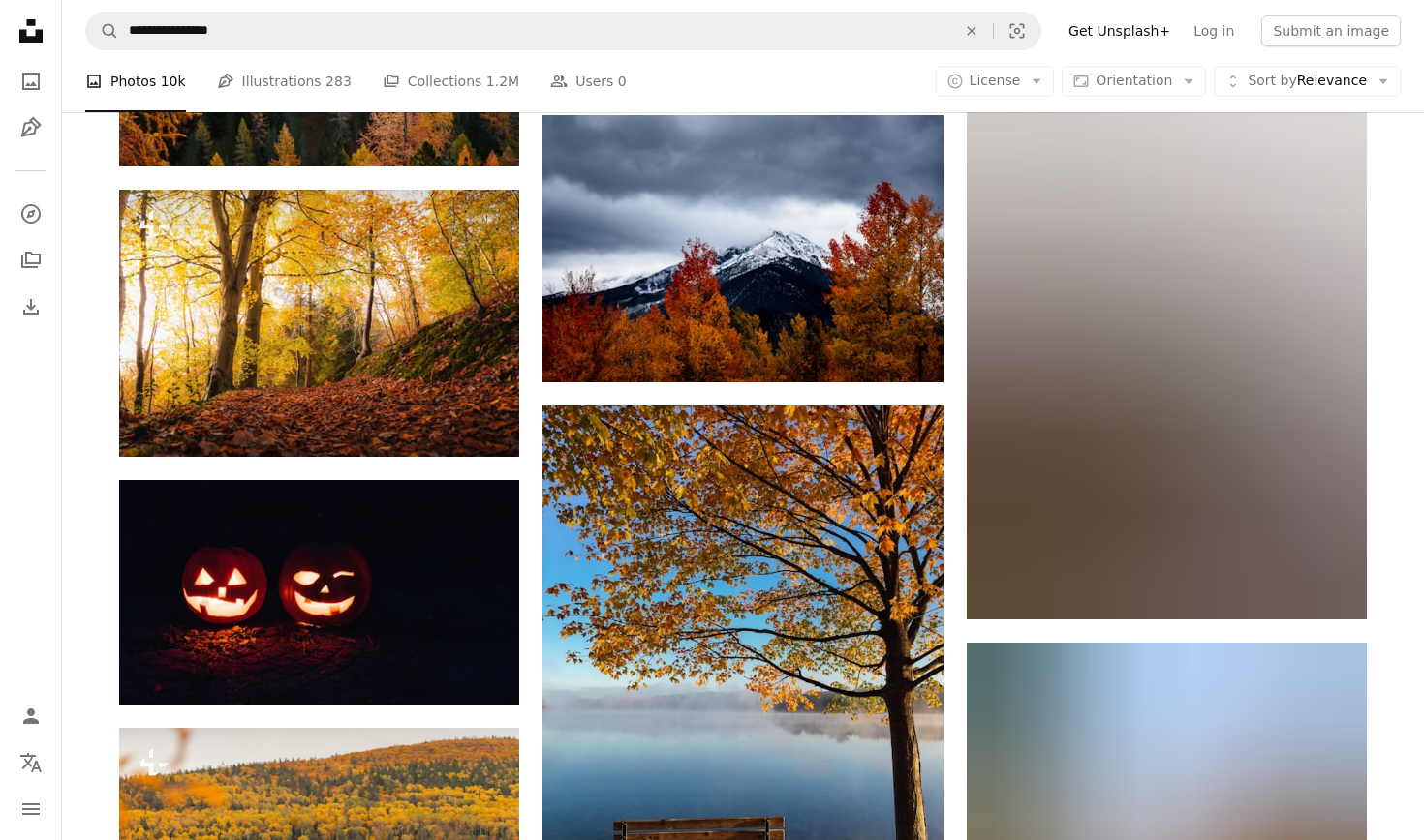
scroll to position [4565, 0]
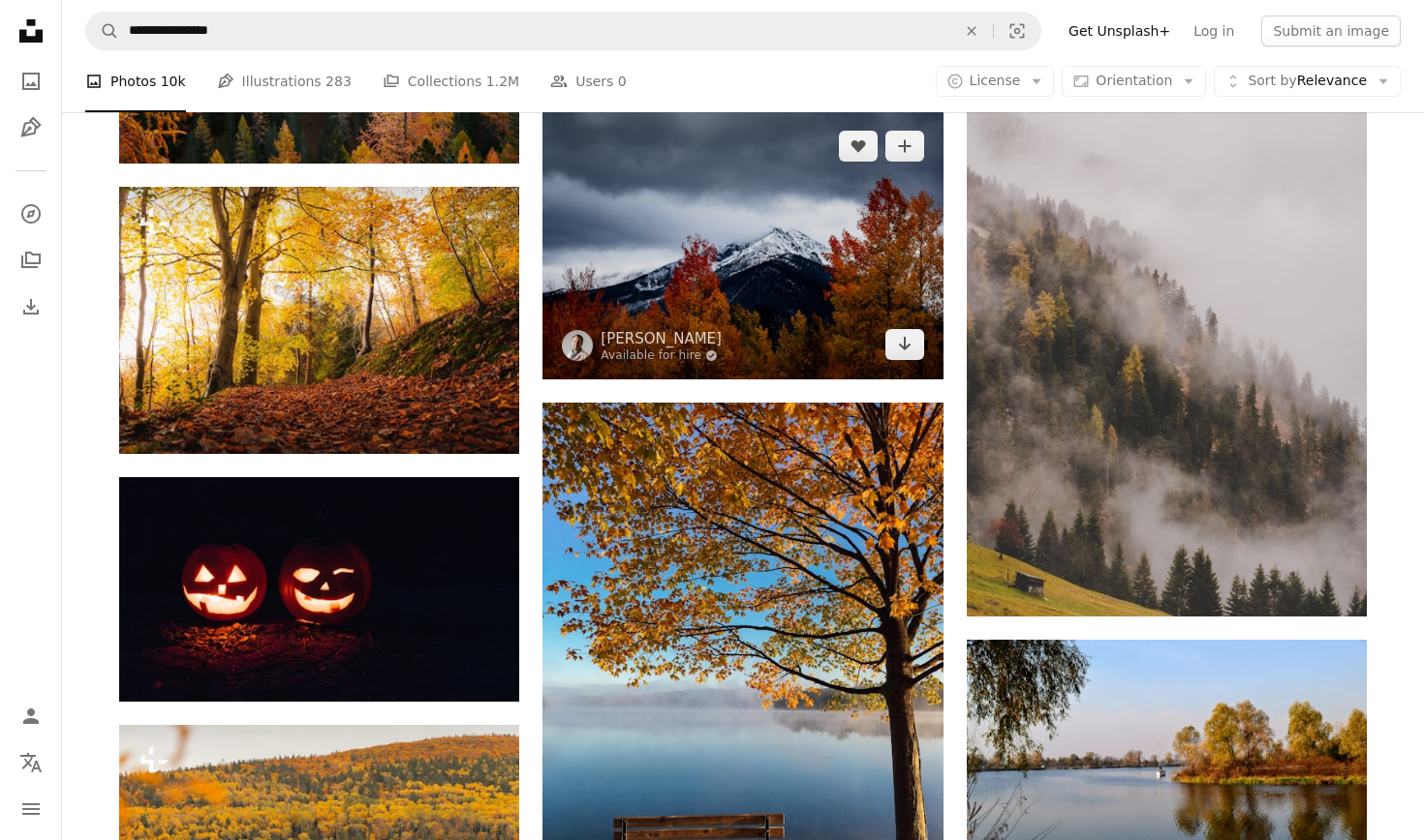
click at [739, 281] on img at bounding box center [742, 245] width 400 height 268
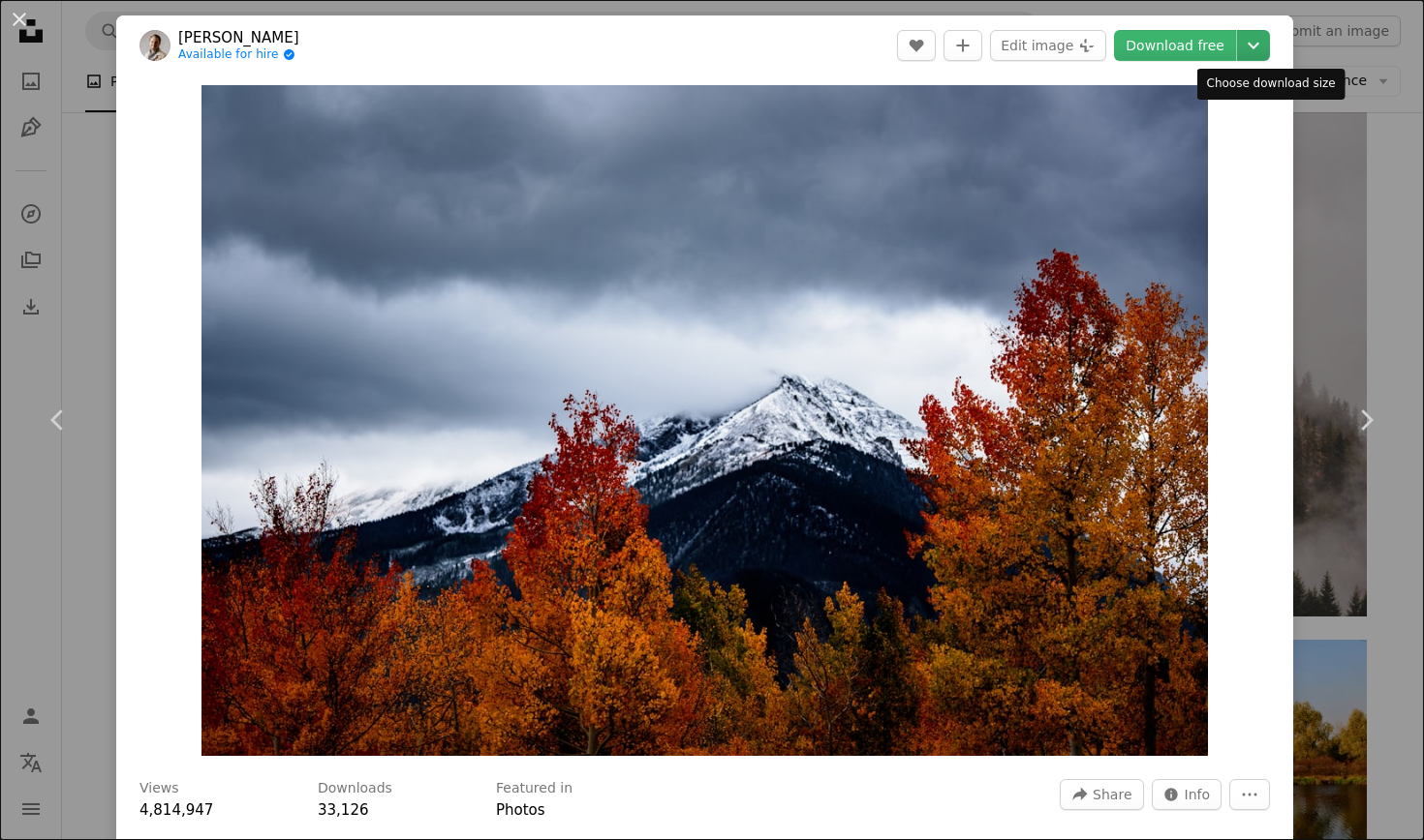
click at [1269, 47] on icon "Chevron down" at bounding box center [1253, 46] width 31 height 24
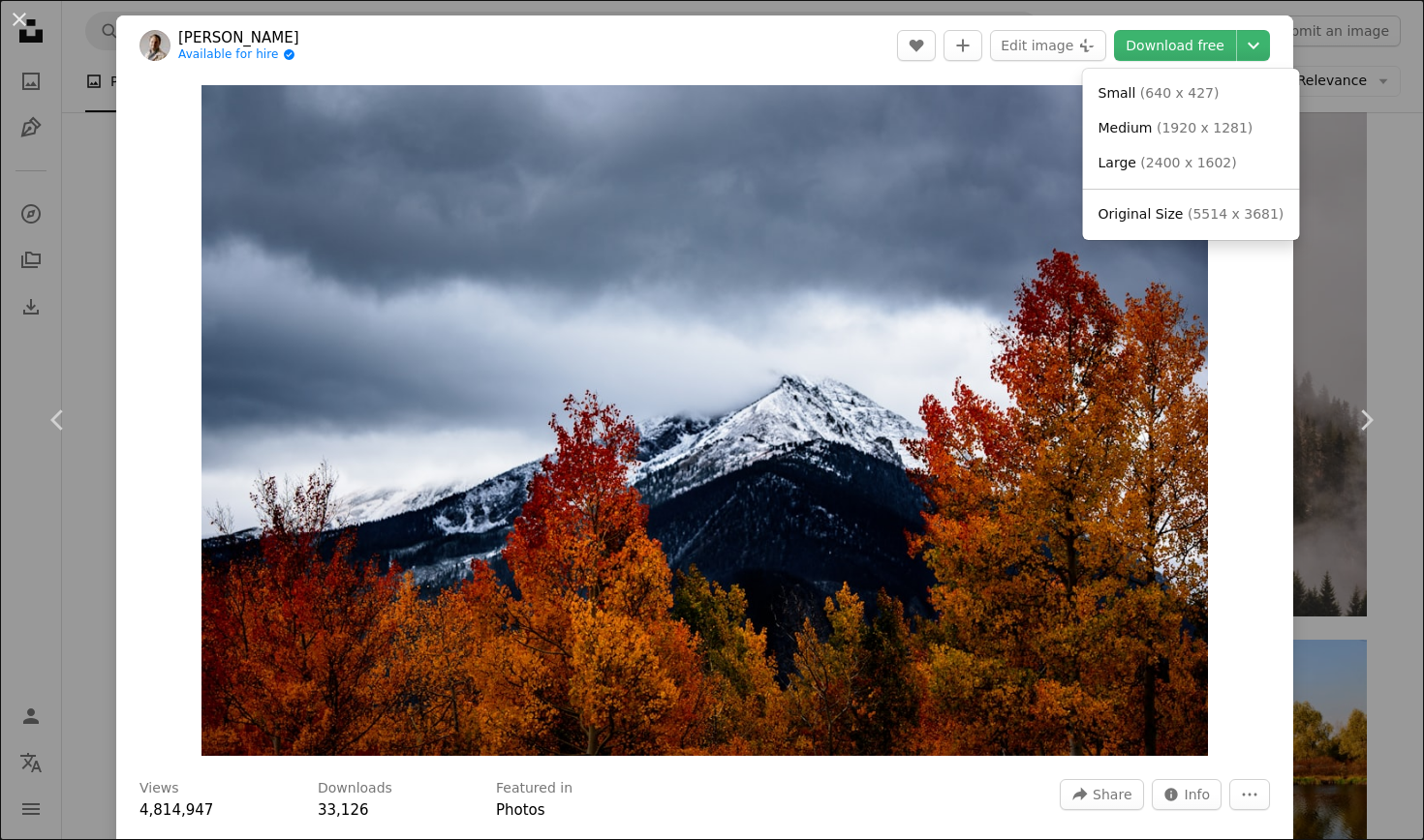
click at [1185, 47] on dialog "An X shape Chevron left Chevron right [PERSON_NAME] Available for hire A checkm…" at bounding box center [712, 420] width 1424 height 840
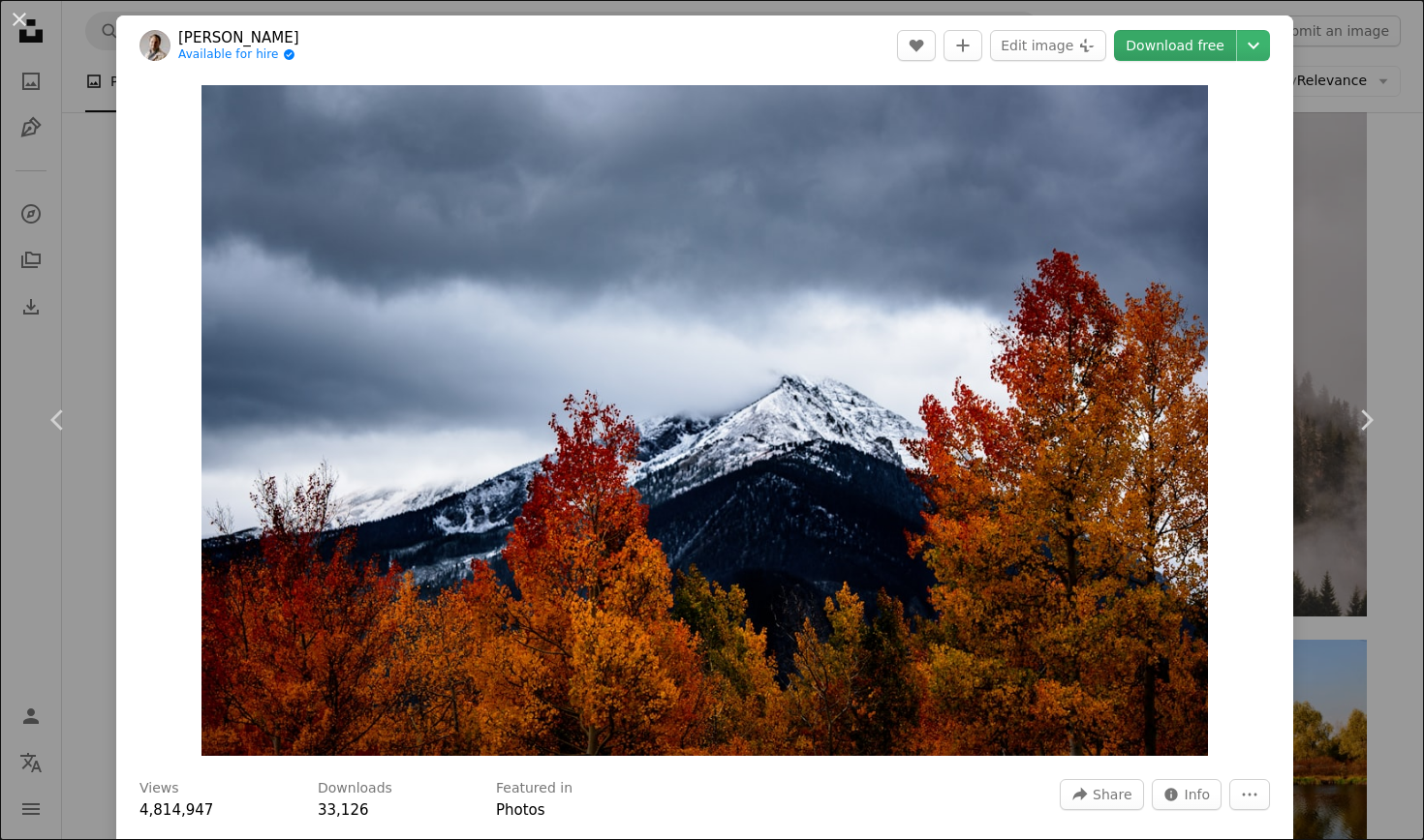
click at [1172, 42] on link "Download free" at bounding box center [1175, 46] width 122 height 31
